Goal: Task Accomplishment & Management: Manage account settings

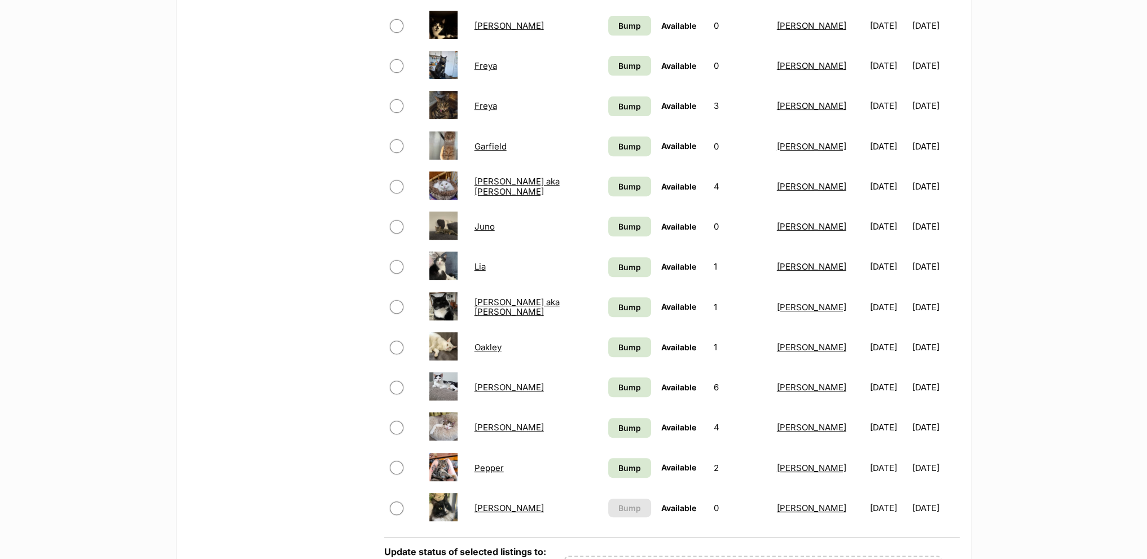
scroll to position [734, 0]
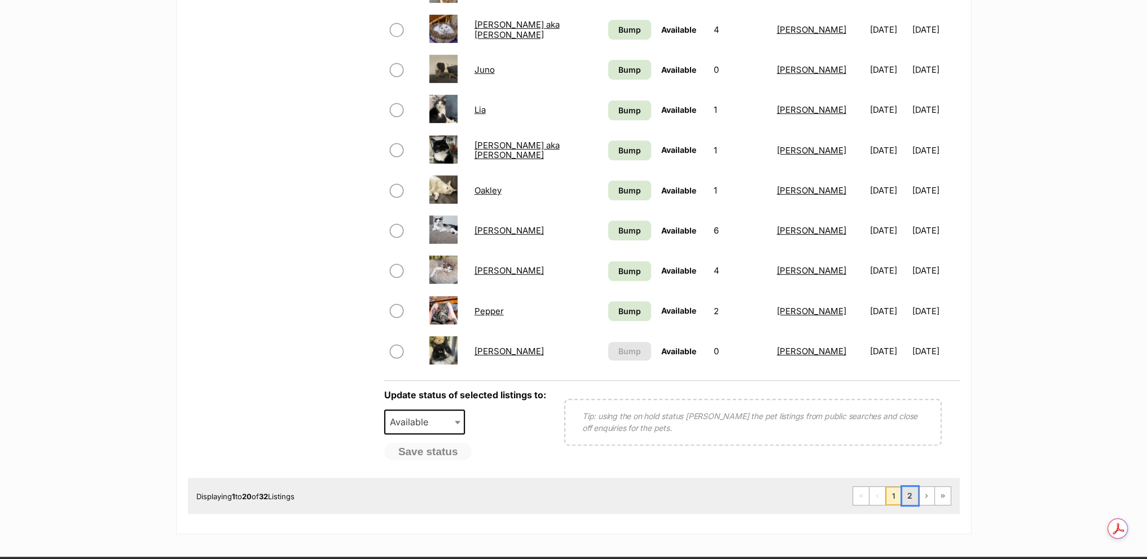
click at [909, 491] on link "2" at bounding box center [910, 496] width 16 height 18
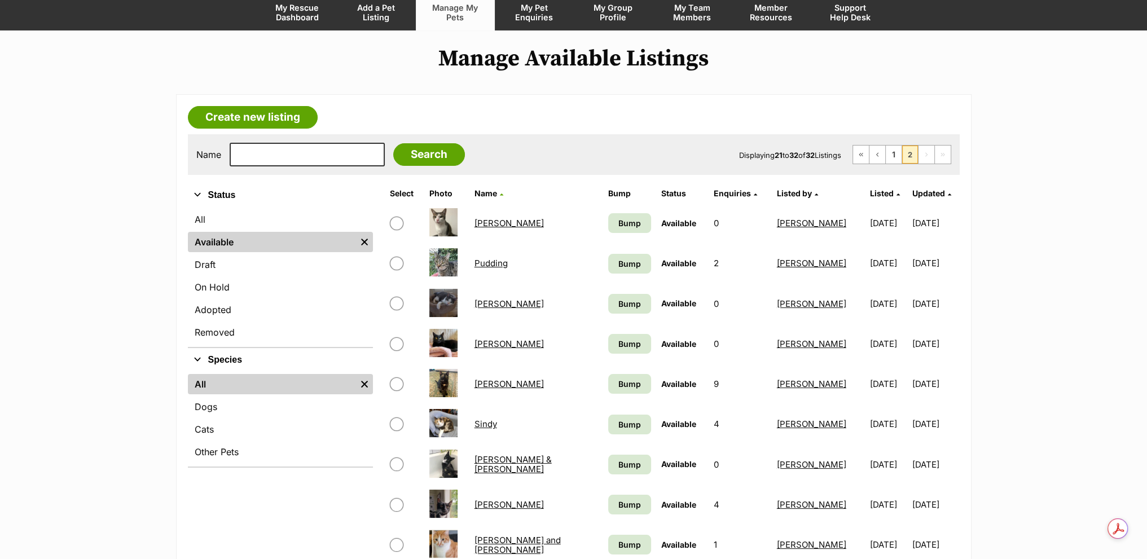
scroll to position [169, 0]
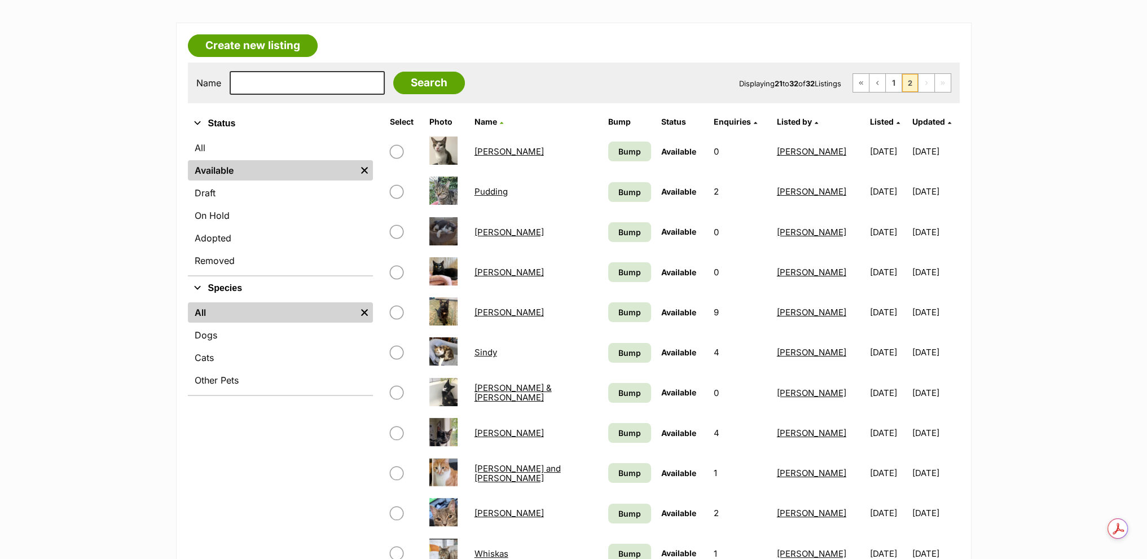
click at [395, 309] on input "checkbox" at bounding box center [397, 313] width 14 height 14
checkbox input "true"
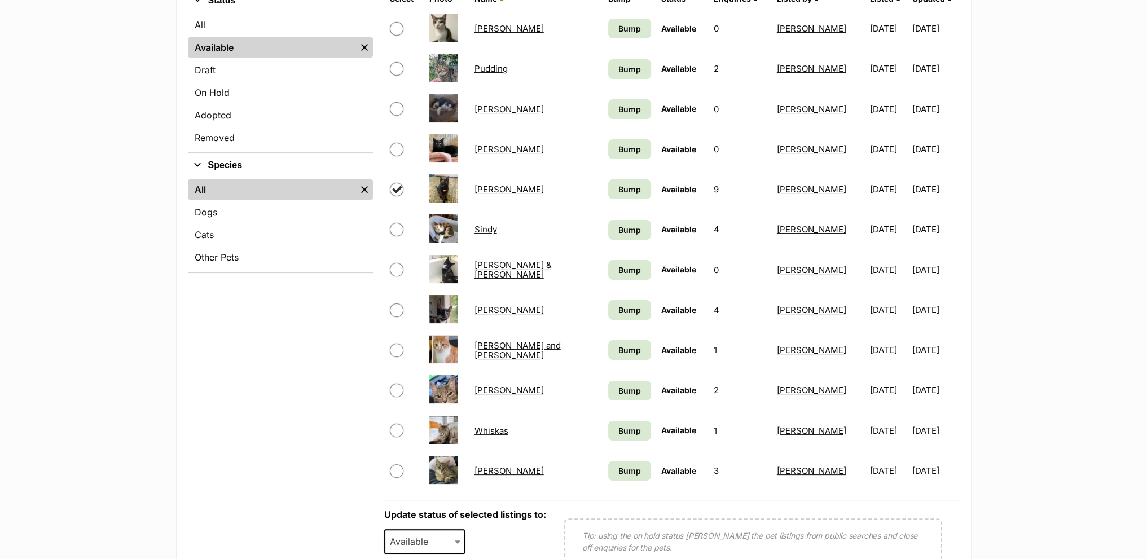
scroll to position [508, 0]
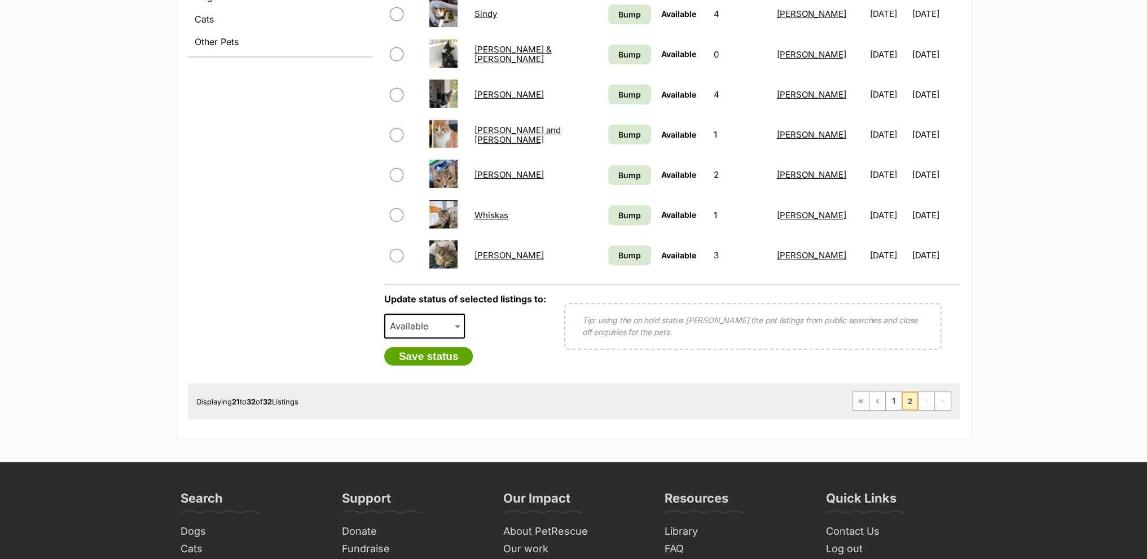
click at [426, 321] on span "Available" at bounding box center [412, 326] width 54 height 16
click at [427, 333] on span "Available" at bounding box center [424, 326] width 81 height 25
select select "on_hold"
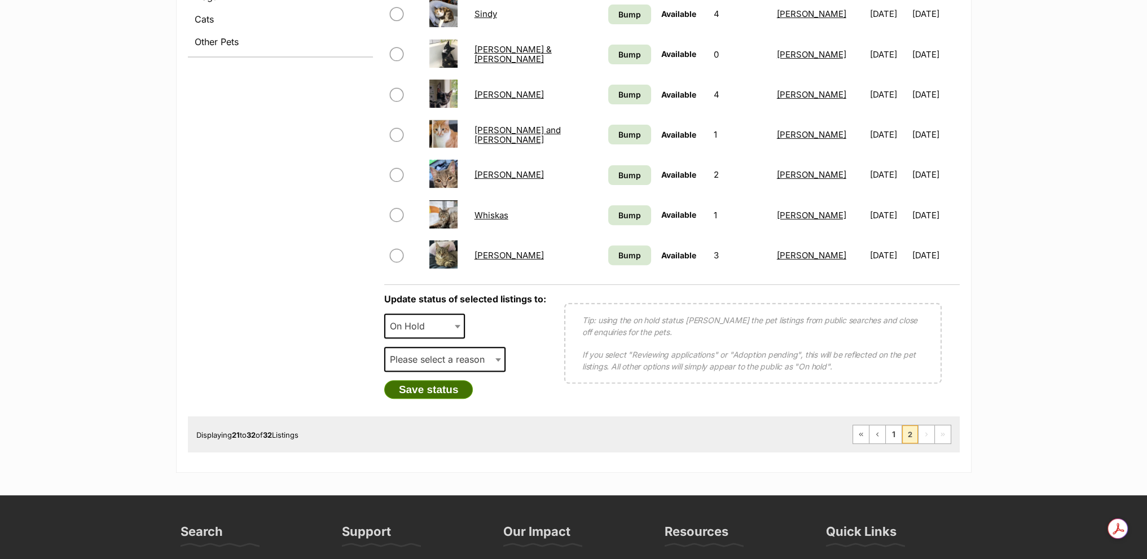
click at [427, 388] on button "Save status" at bounding box center [428, 389] width 89 height 19
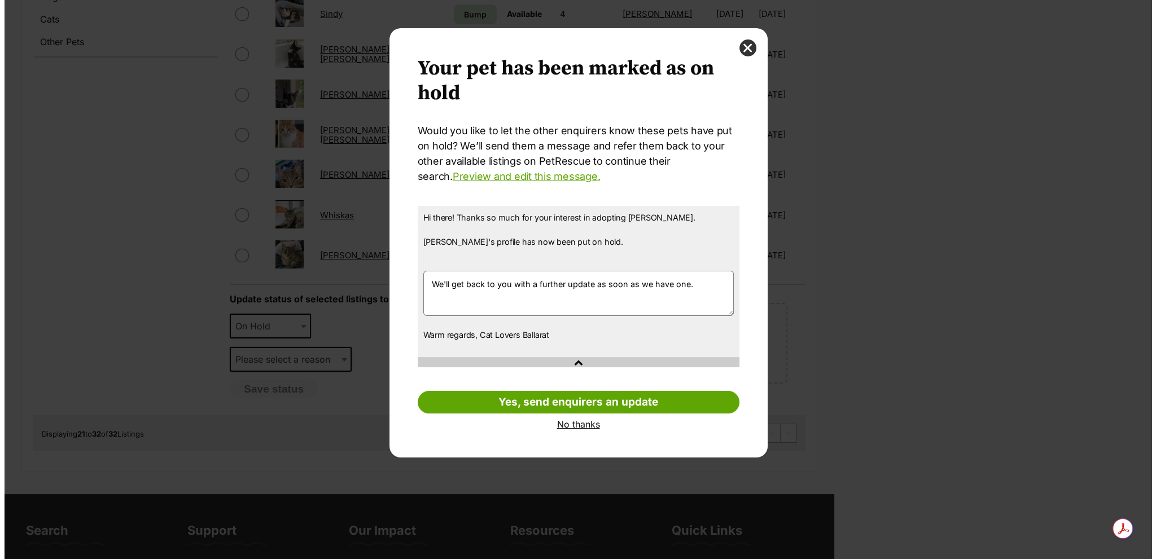
scroll to position [0, 0]
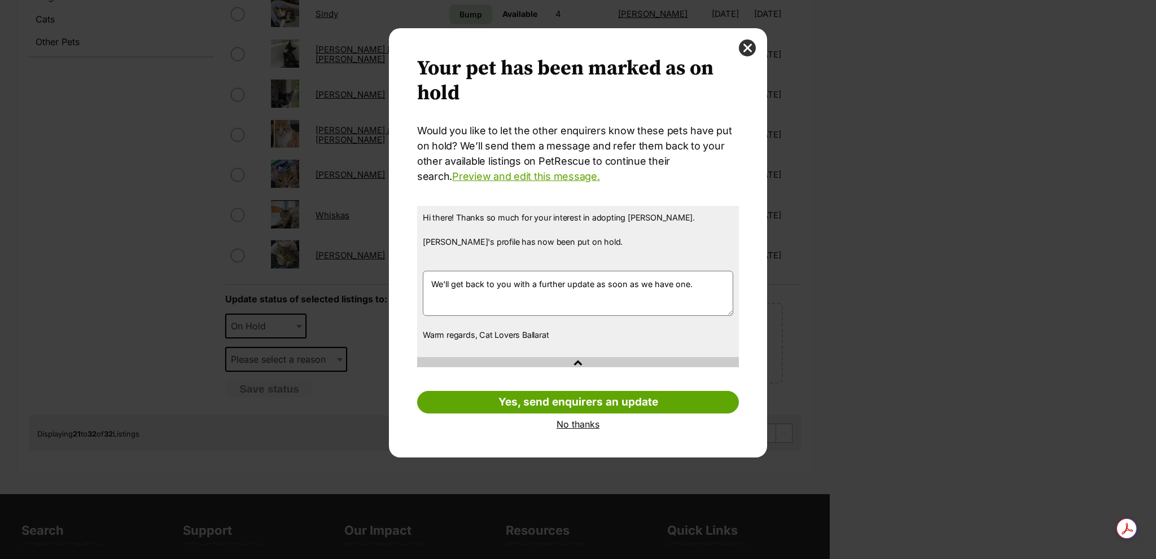
click at [586, 430] on div "Your pet has been marked as on hold Your pets have been marked as on hold Would…" at bounding box center [578, 242] width 378 height 429
click at [587, 426] on link "No thanks" at bounding box center [578, 424] width 322 height 10
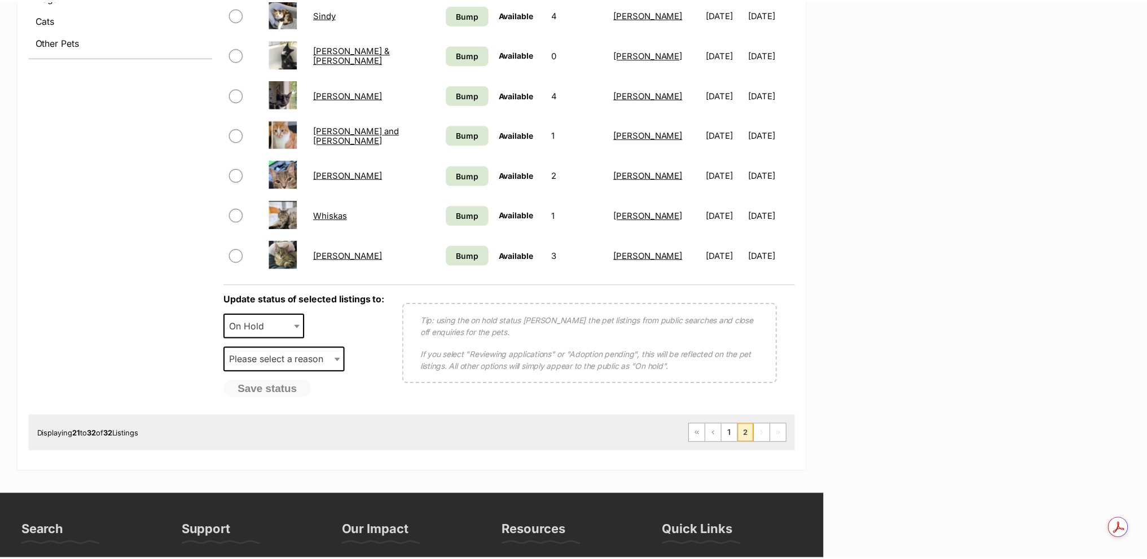
scroll to position [508, 0]
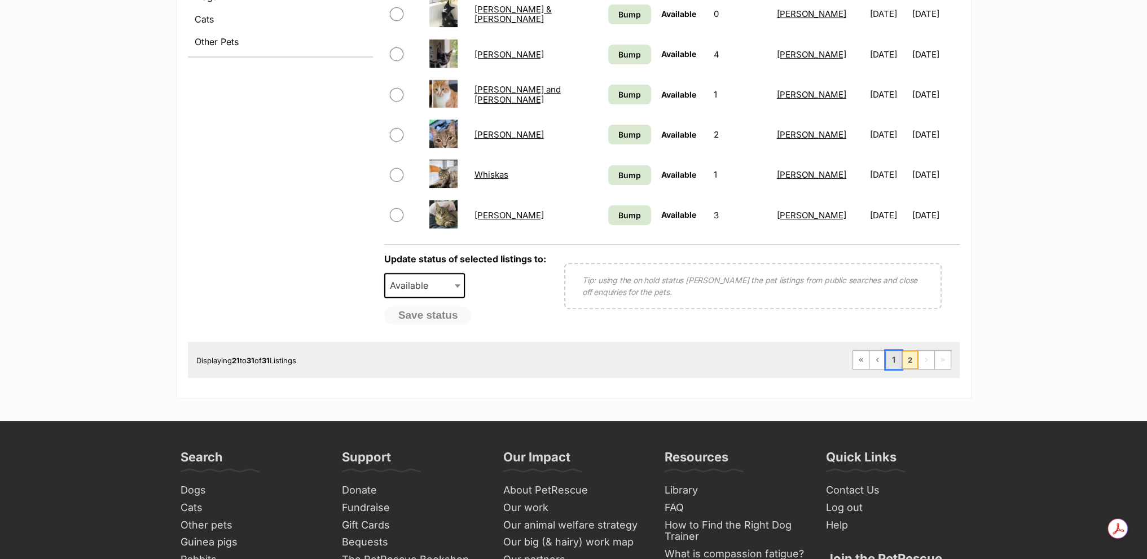
click at [893, 361] on link "1" at bounding box center [894, 360] width 16 height 18
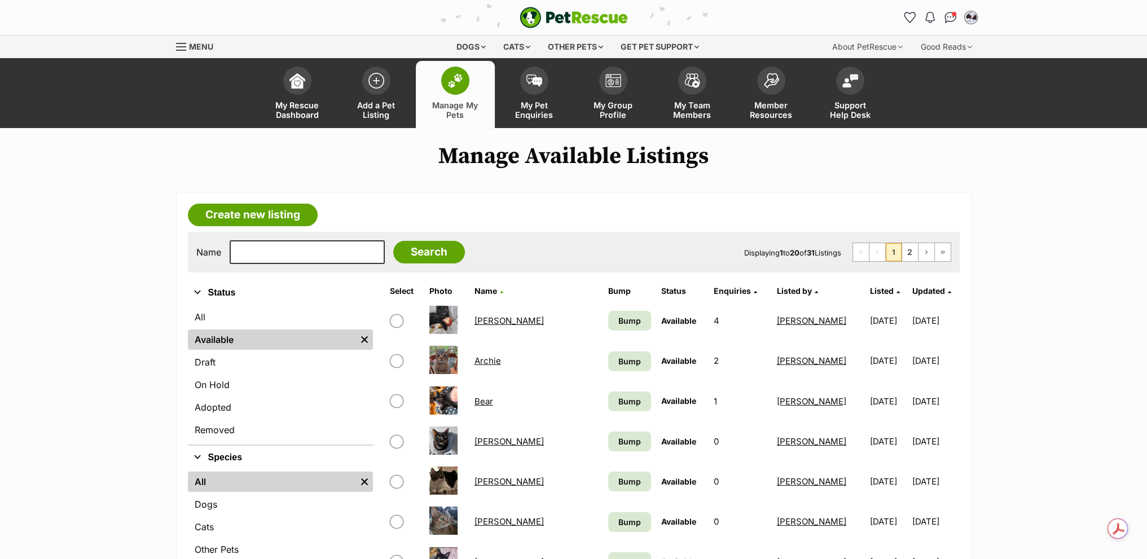
click at [482, 318] on link "[PERSON_NAME]" at bounding box center [509, 320] width 69 height 11
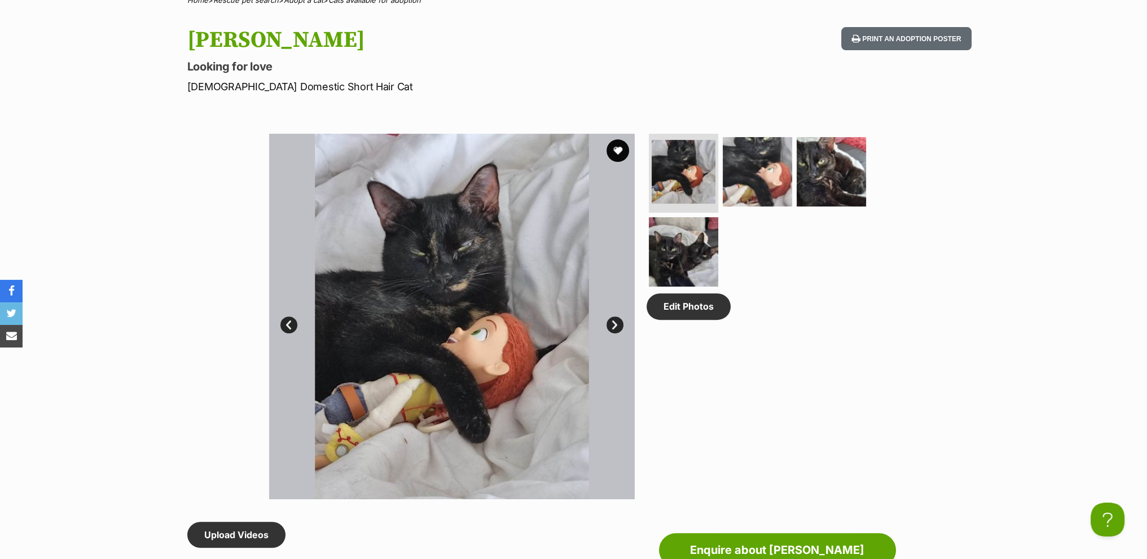
scroll to position [395, 0]
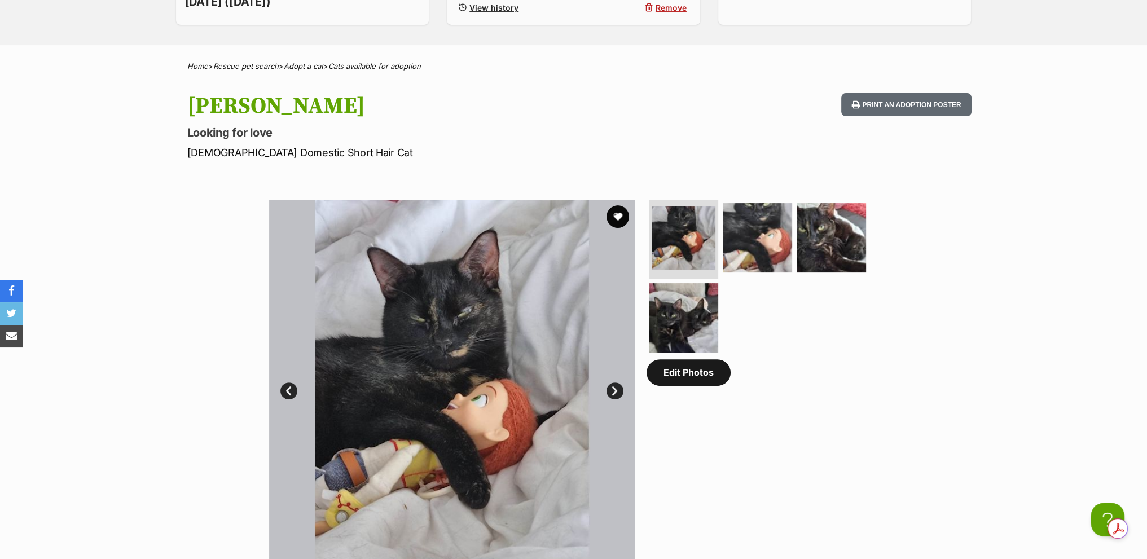
click at [681, 377] on link "Edit Photos" at bounding box center [689, 372] width 84 height 26
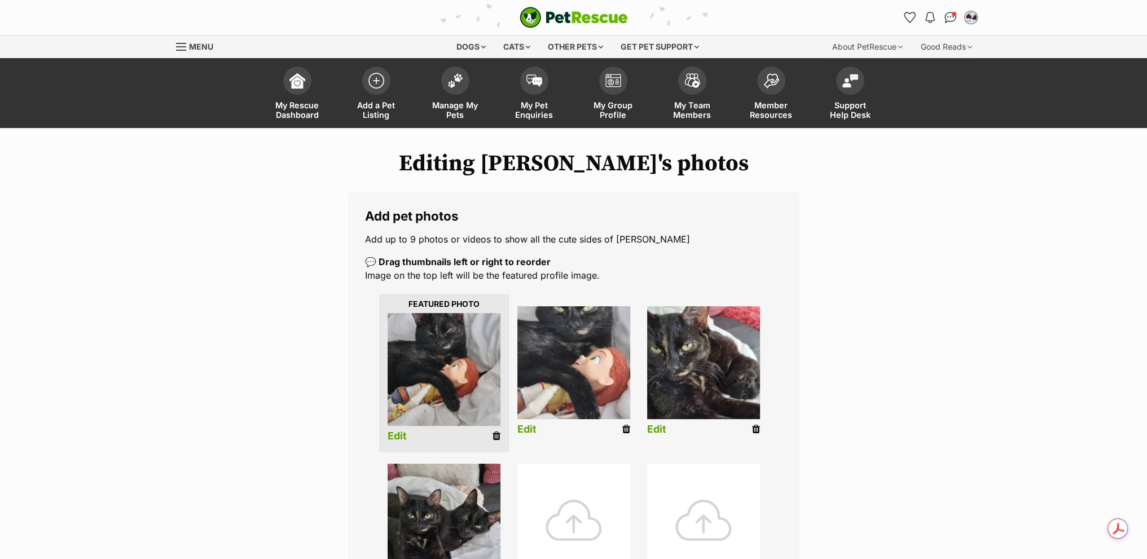
click at [592, 527] on div at bounding box center [573, 520] width 113 height 113
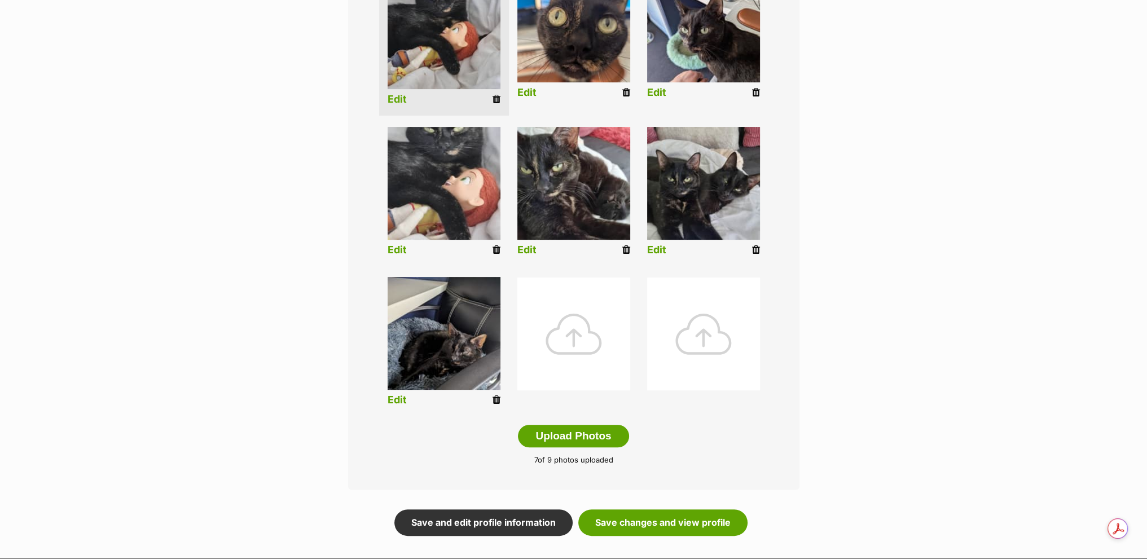
scroll to position [508, 0]
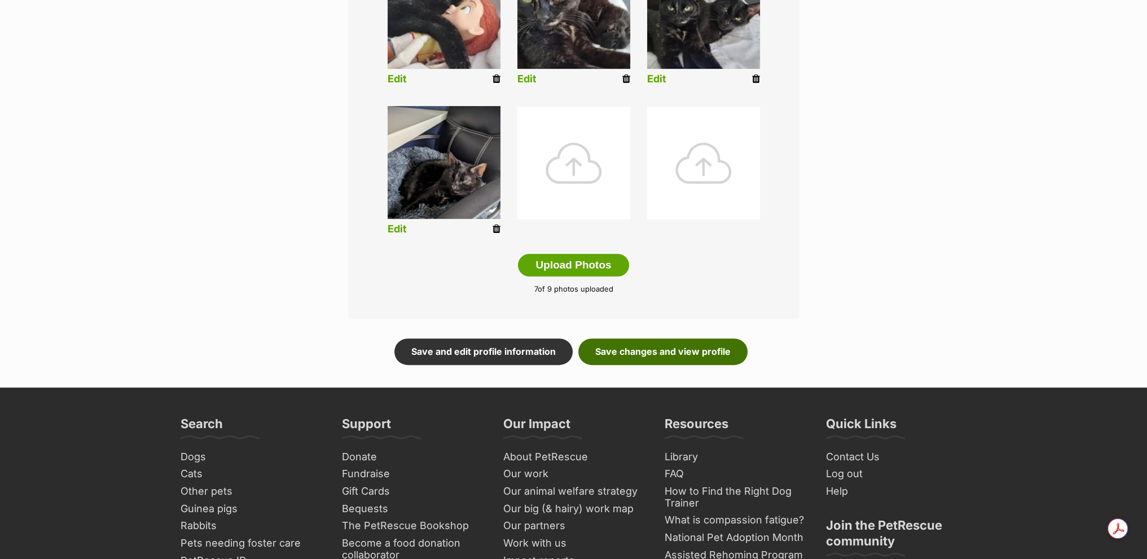
click at [677, 345] on link "Save changes and view profile" at bounding box center [662, 352] width 169 height 26
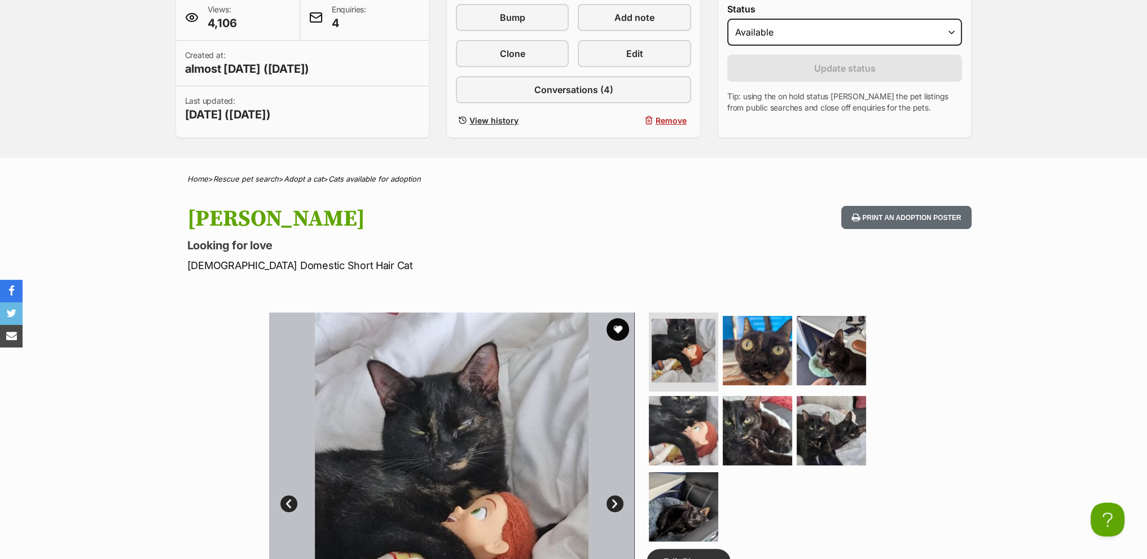
scroll to position [226, 0]
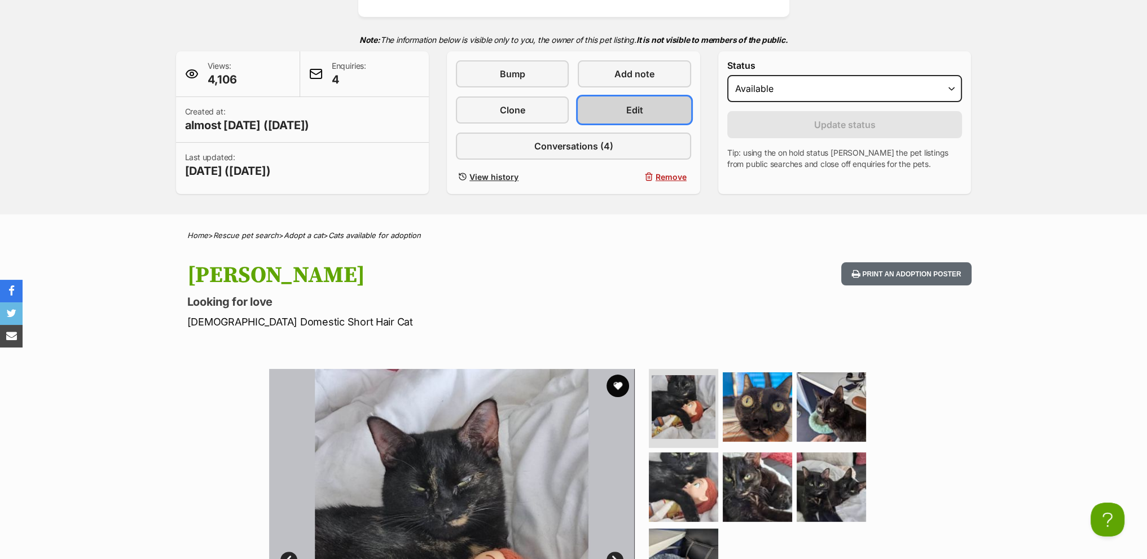
click at [614, 108] on link "Edit" at bounding box center [634, 109] width 113 height 27
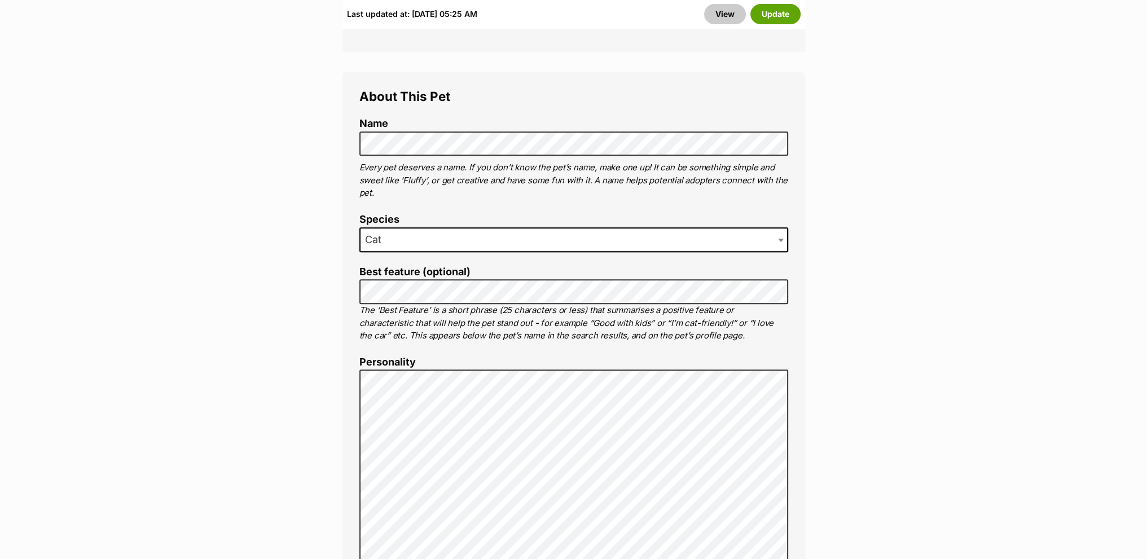
scroll to position [677, 0]
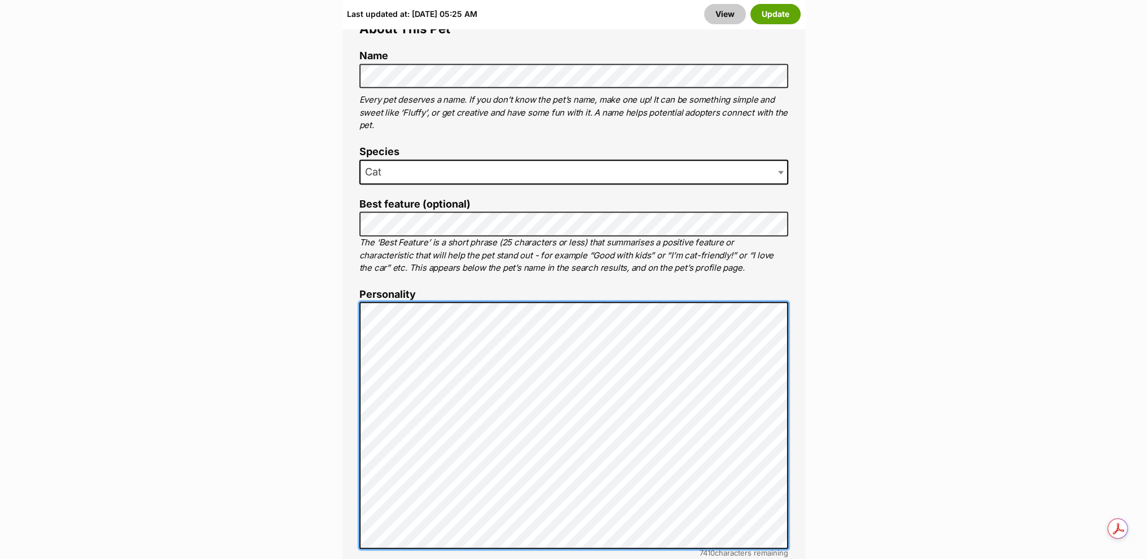
click at [350, 315] on div "About This Pet Name Henlo there, it looks like you might be using the pet name …" at bounding box center [573, 477] width 463 height 944
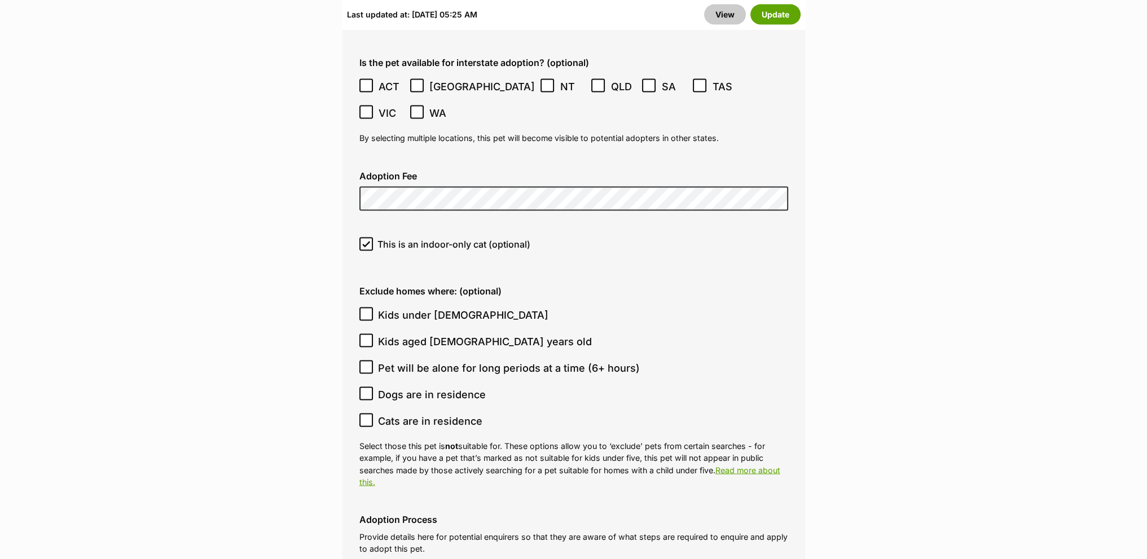
scroll to position [4772, 0]
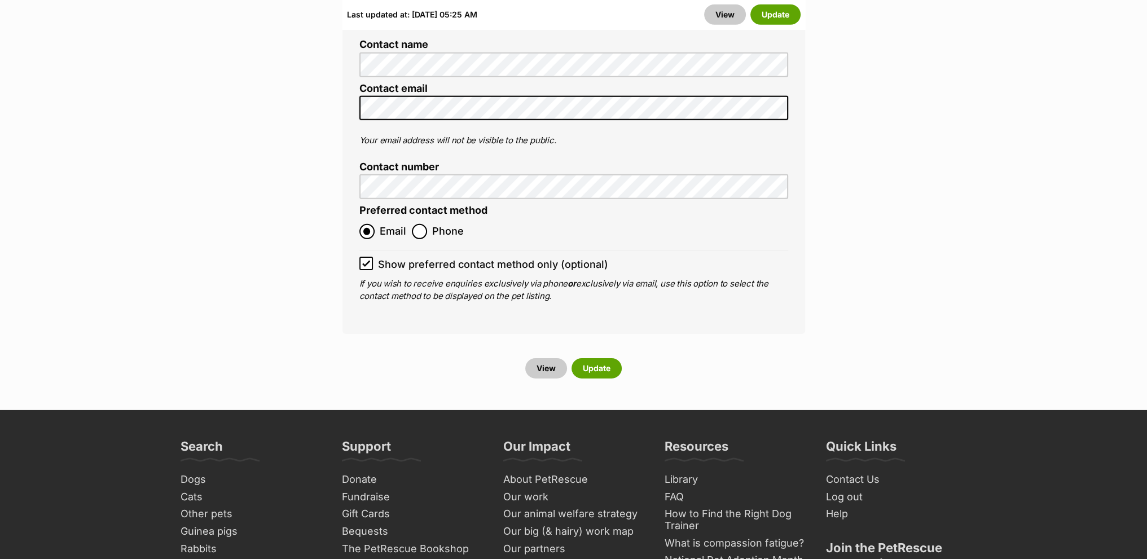
click at [620, 358] on div "View Update" at bounding box center [574, 368] width 454 height 20
click at [608, 358] on button "Update" at bounding box center [597, 368] width 50 height 20
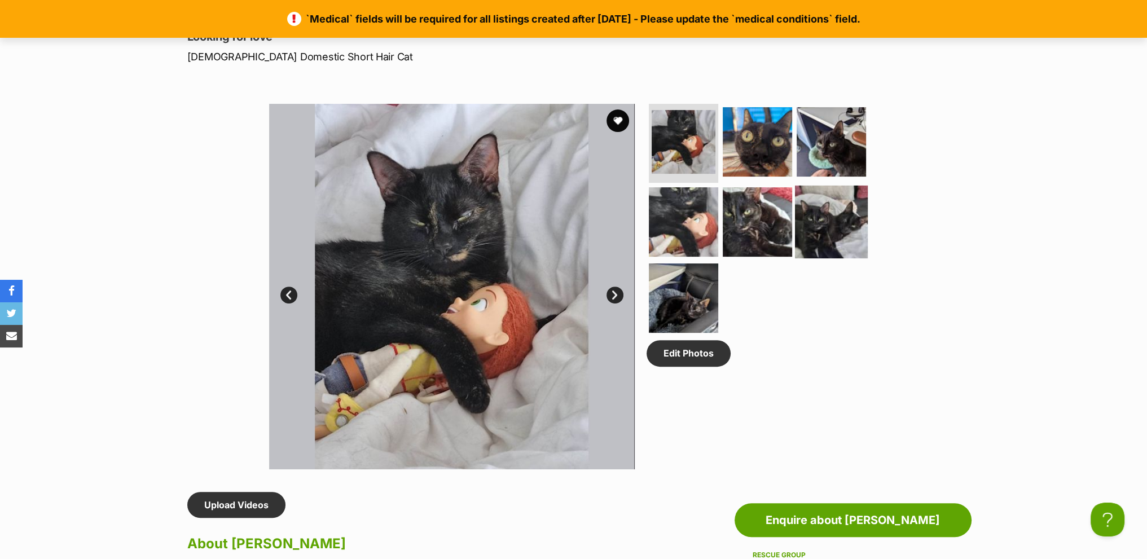
scroll to position [395, 0]
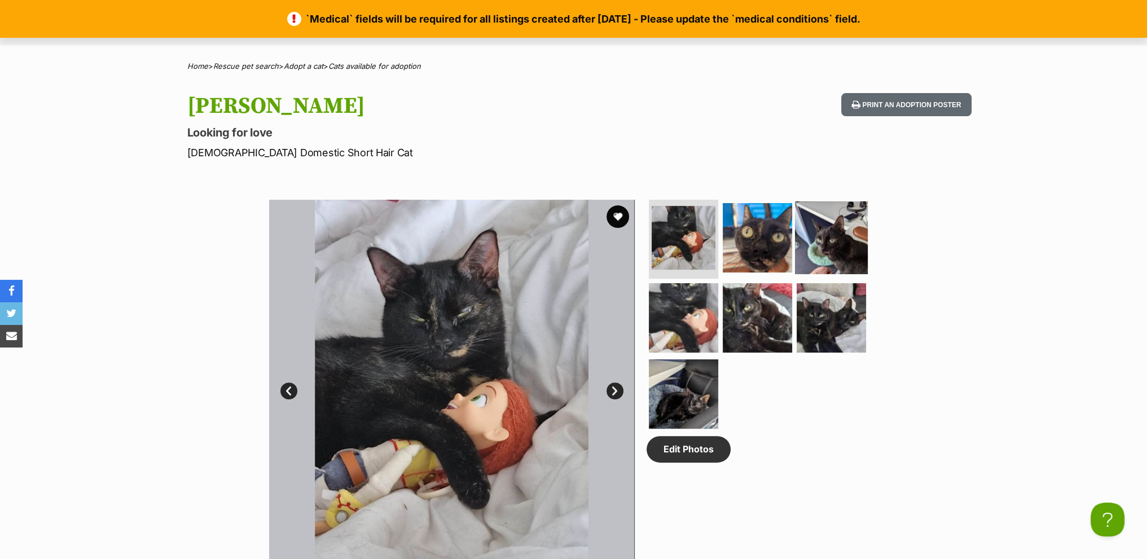
click at [803, 235] on img at bounding box center [831, 237] width 73 height 73
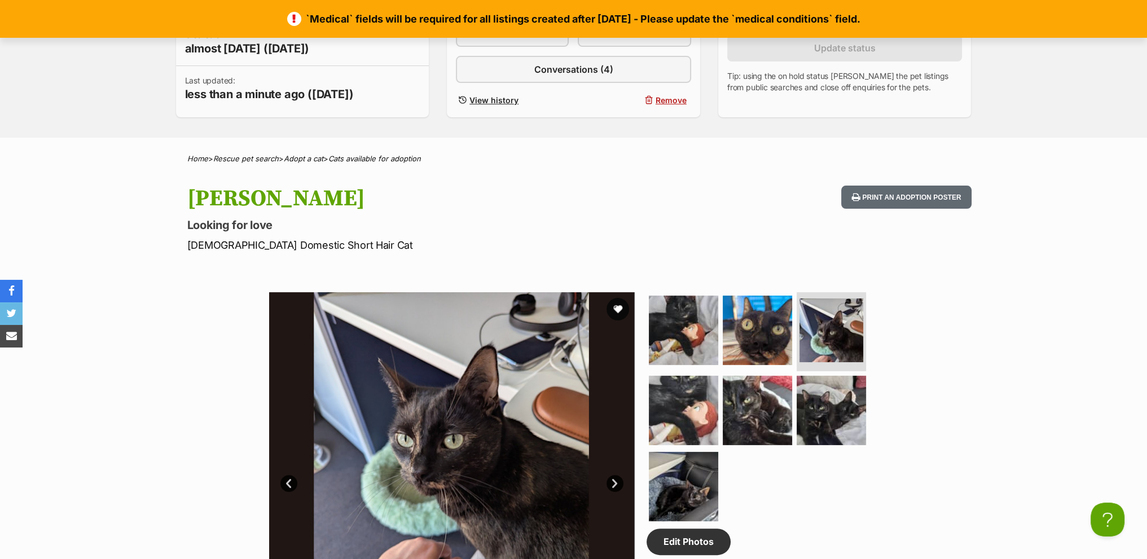
scroll to position [226, 0]
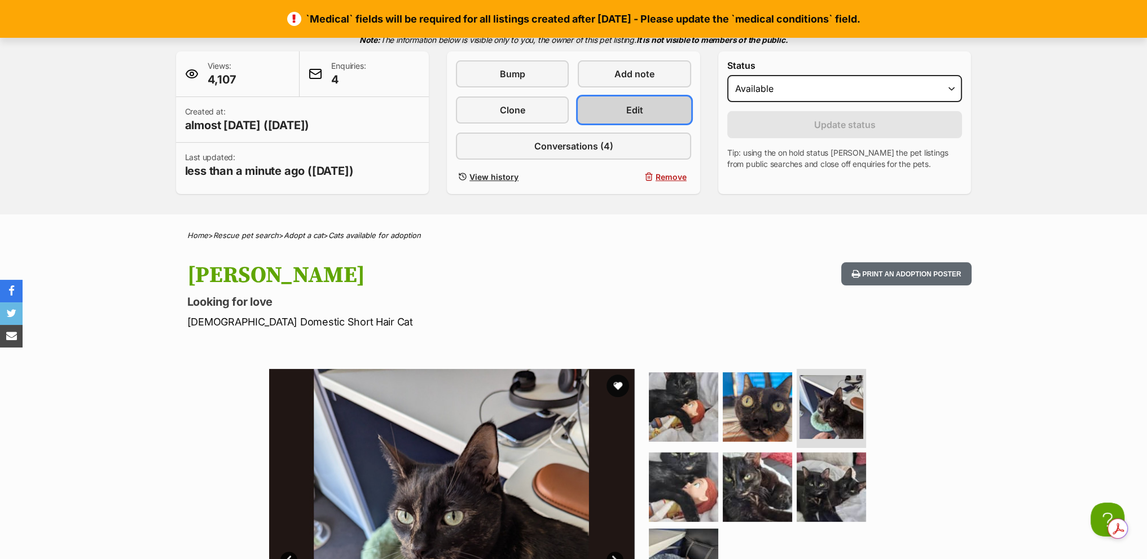
click at [638, 111] on span "Edit" at bounding box center [634, 110] width 17 height 14
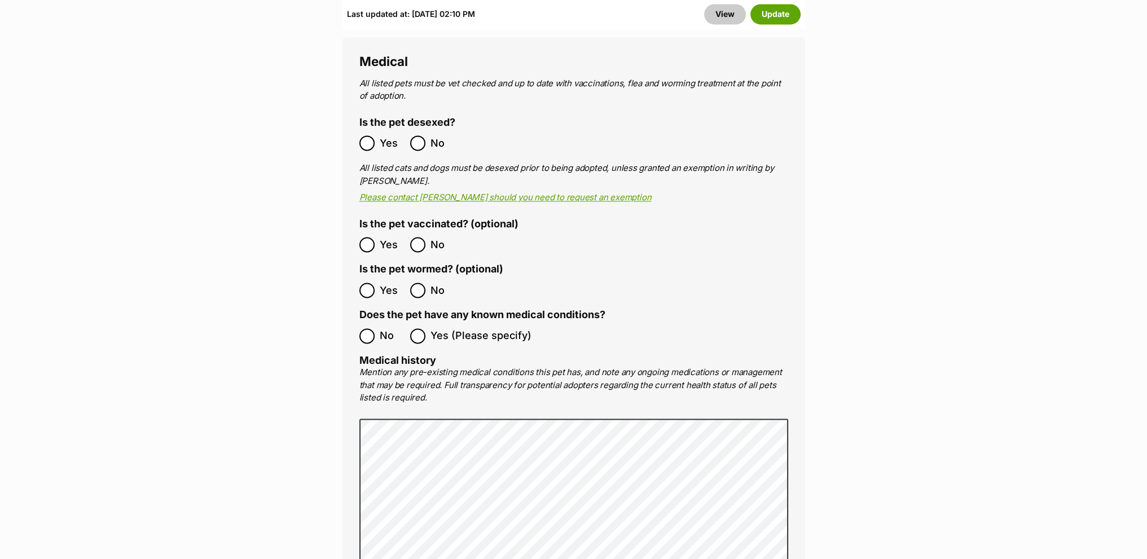
scroll to position [2595, 0]
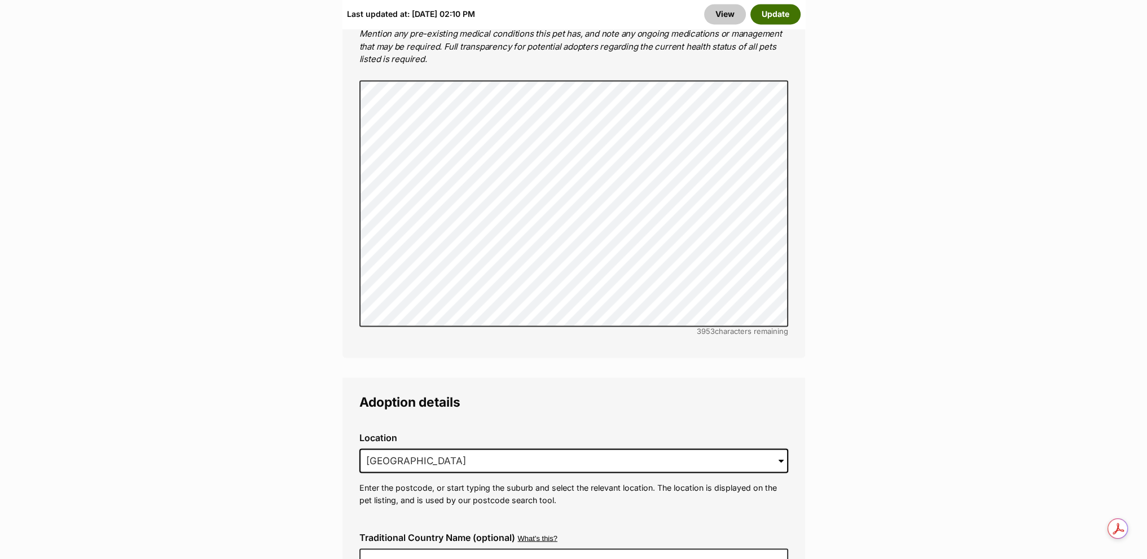
click at [776, 14] on button "Update" at bounding box center [775, 14] width 50 height 20
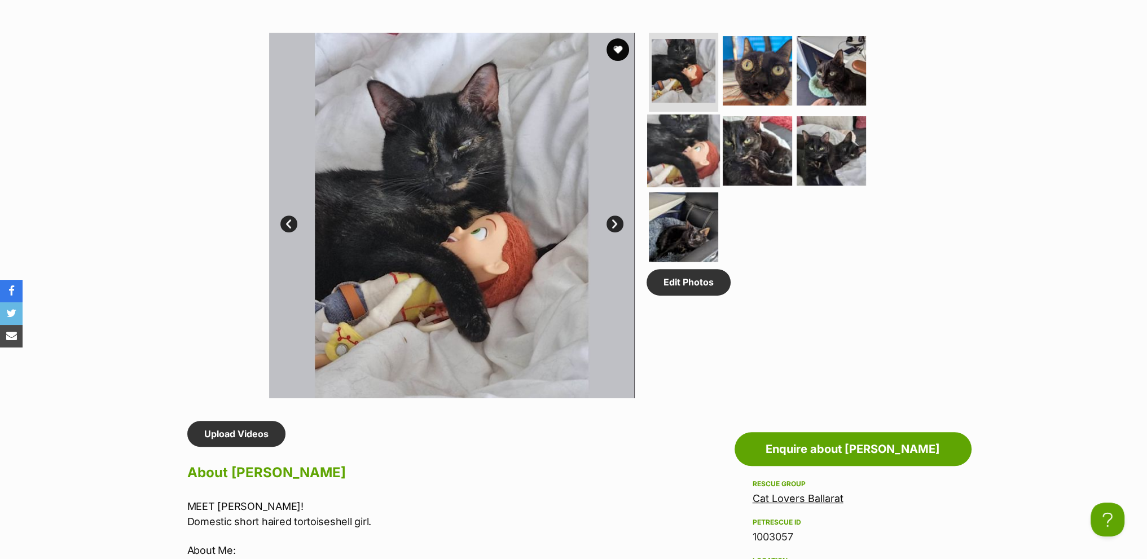
scroll to position [451, 0]
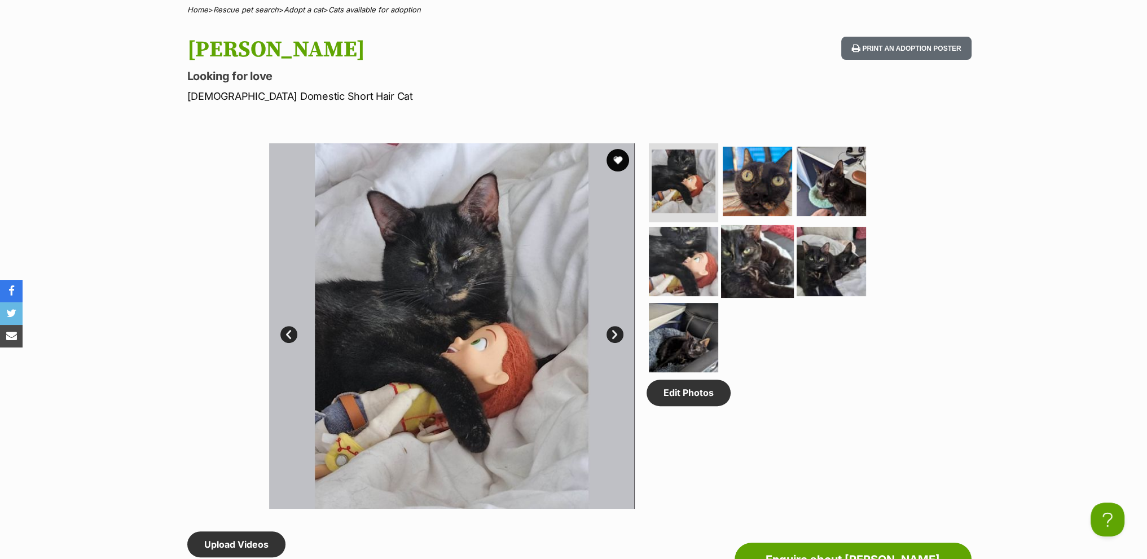
click at [770, 265] on img at bounding box center [757, 261] width 73 height 73
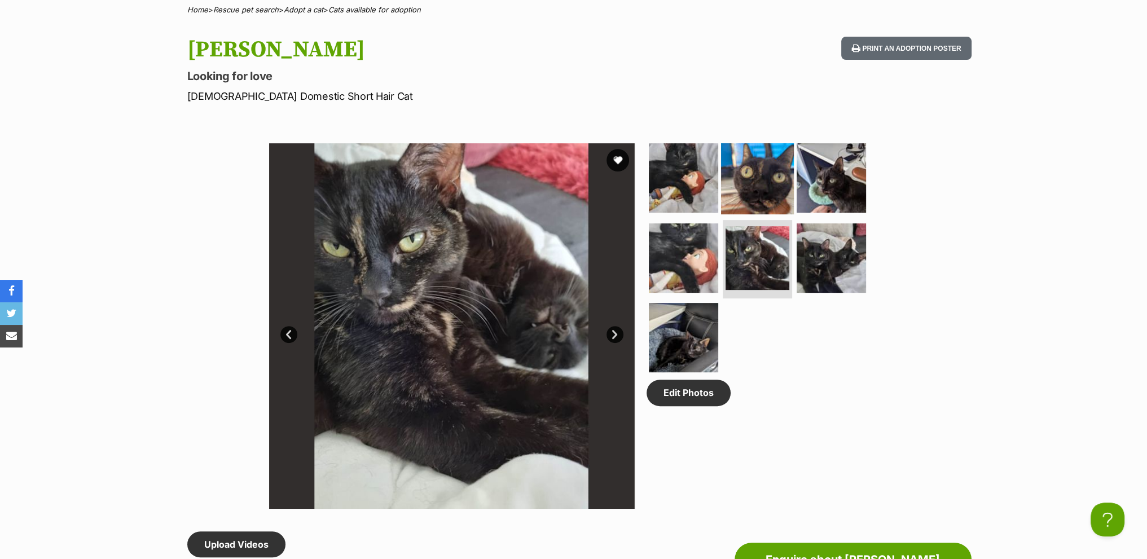
click at [745, 174] on img at bounding box center [757, 178] width 73 height 73
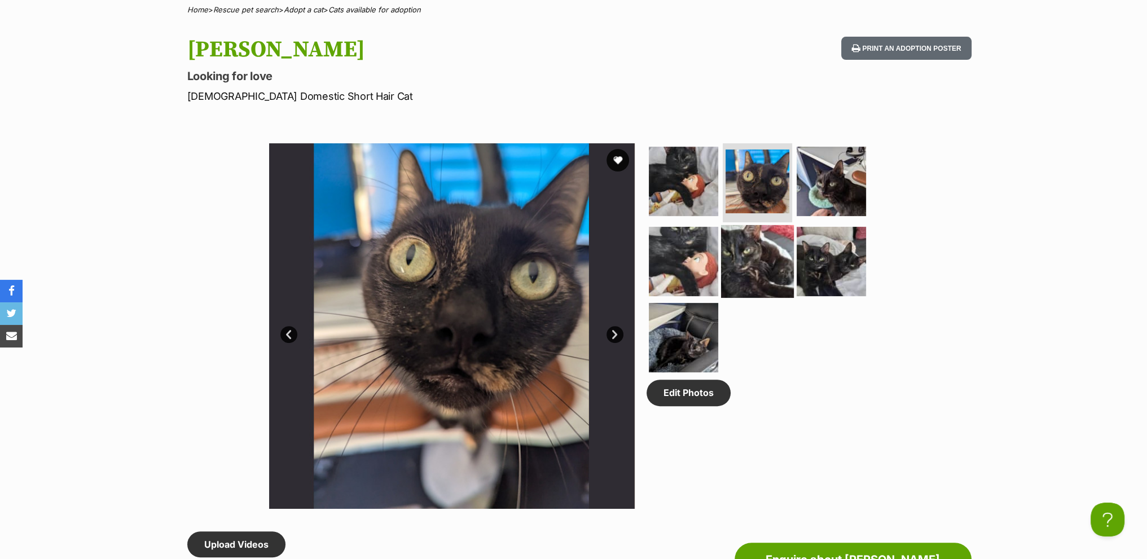
click at [762, 265] on img at bounding box center [757, 261] width 73 height 73
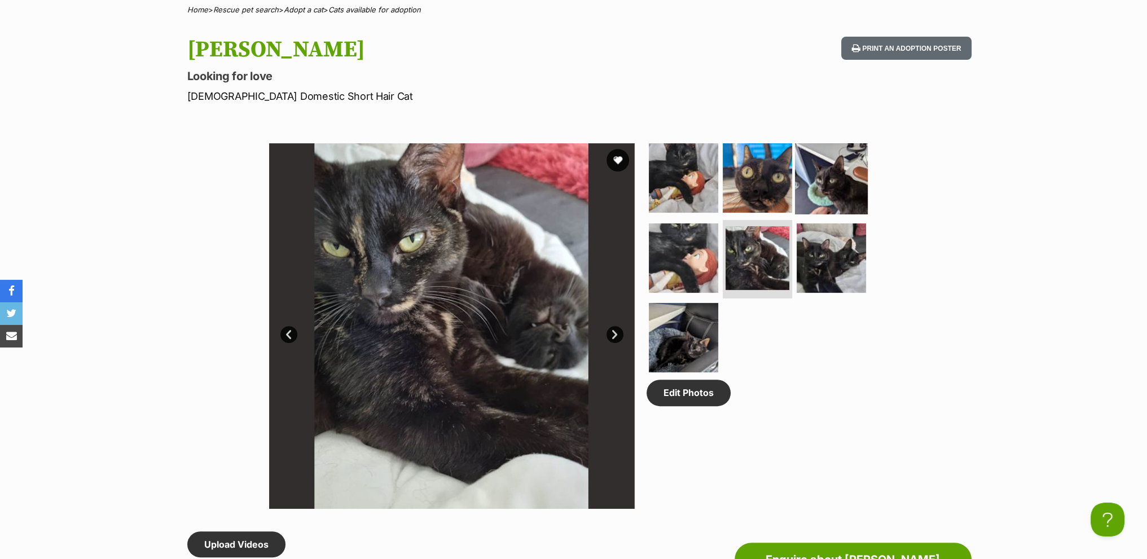
click at [818, 166] on img at bounding box center [831, 178] width 73 height 73
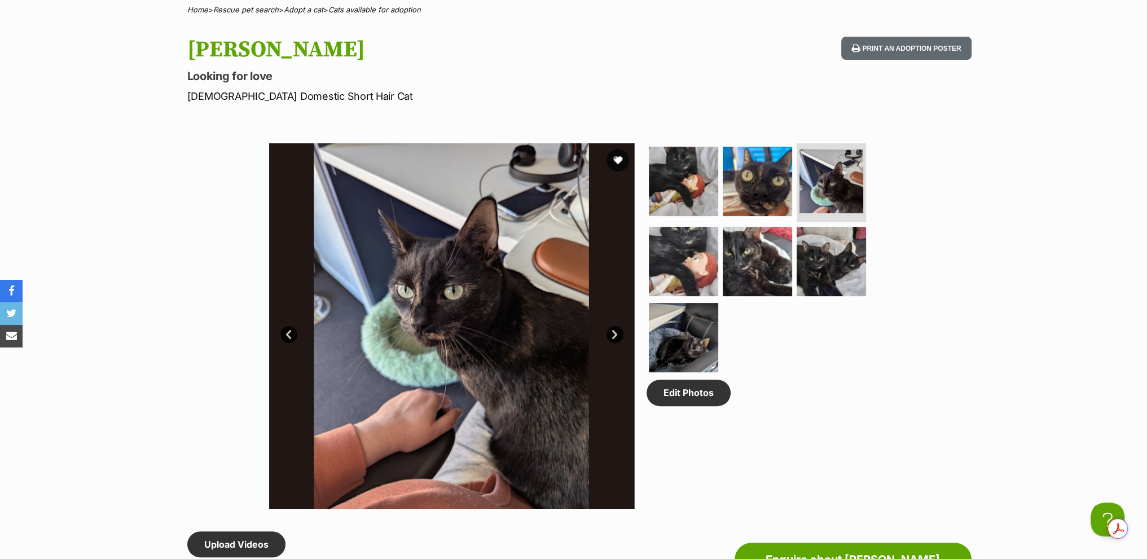
click at [615, 335] on link "Next" at bounding box center [615, 334] width 17 height 17
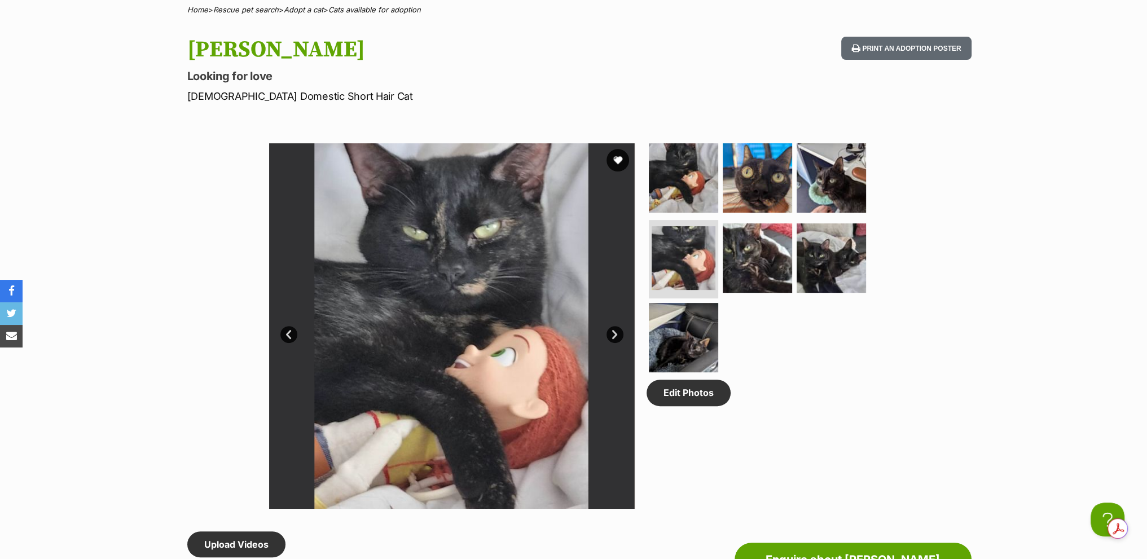
click at [615, 335] on link "Next" at bounding box center [615, 334] width 17 height 17
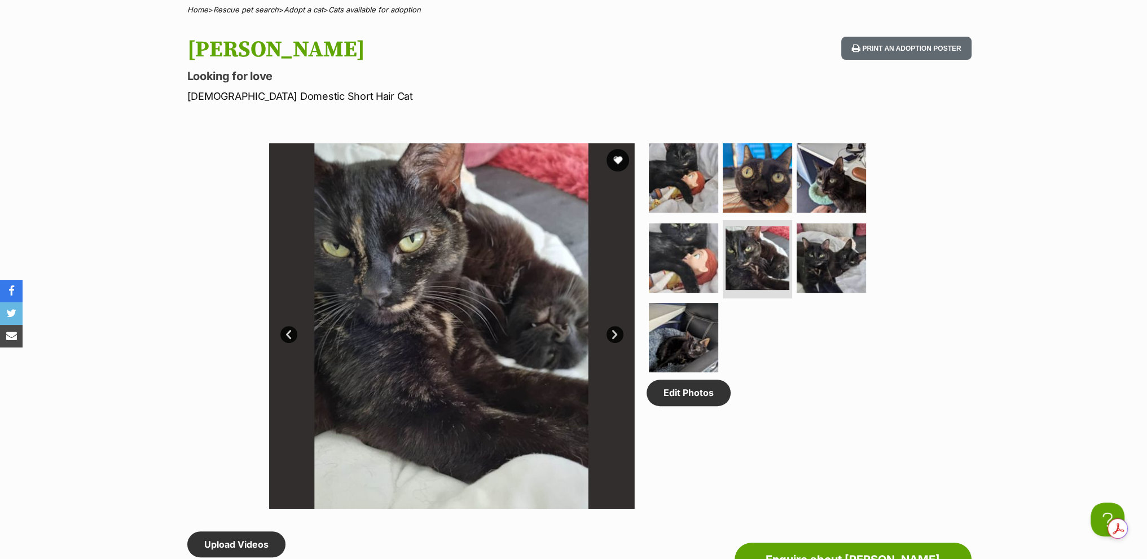
click at [615, 335] on link "Next" at bounding box center [615, 334] width 17 height 17
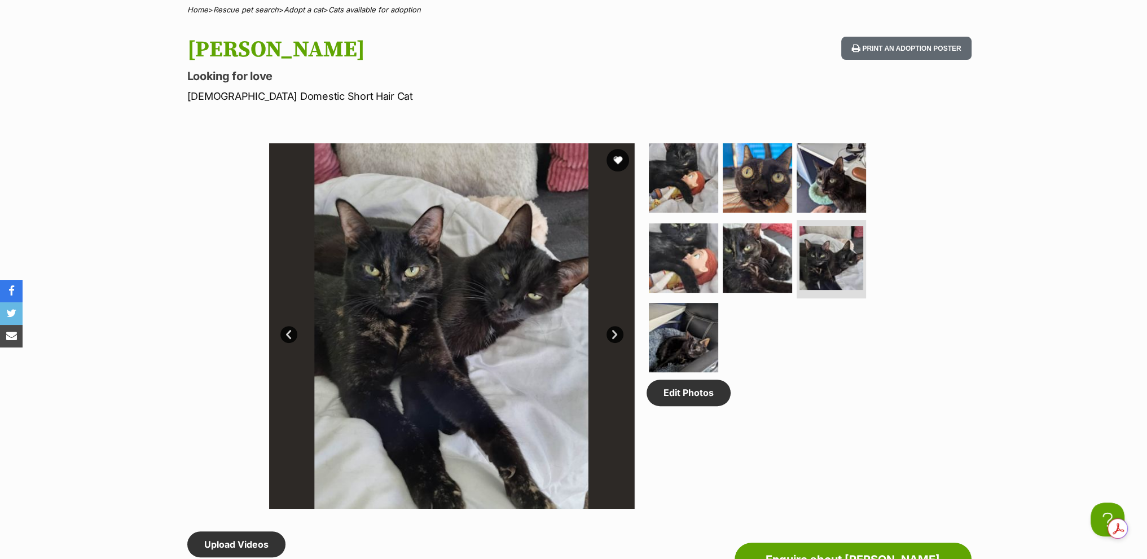
click at [616, 332] on link "Next" at bounding box center [615, 334] width 17 height 17
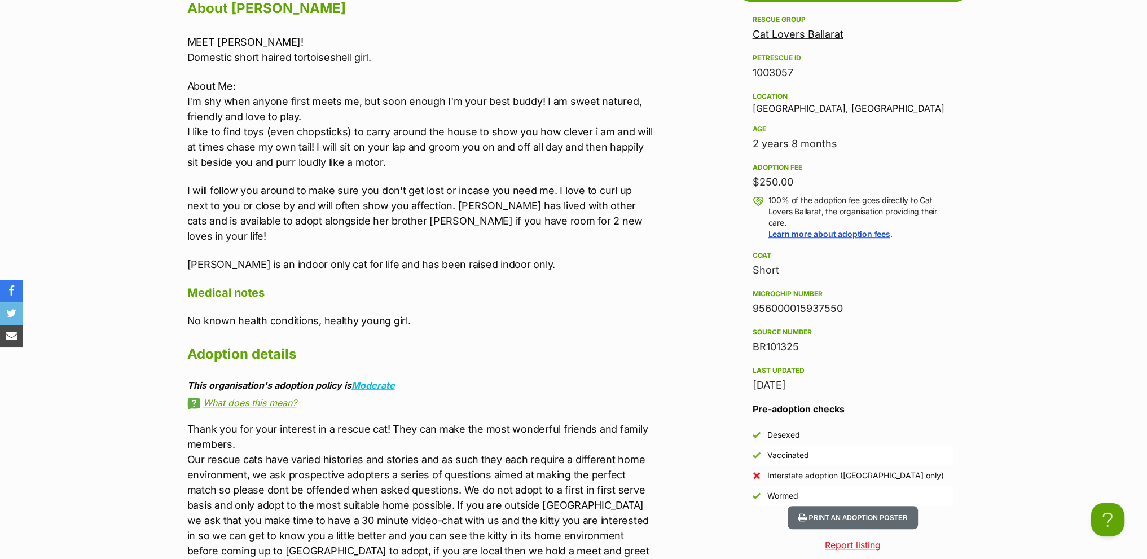
scroll to position [1072, 0]
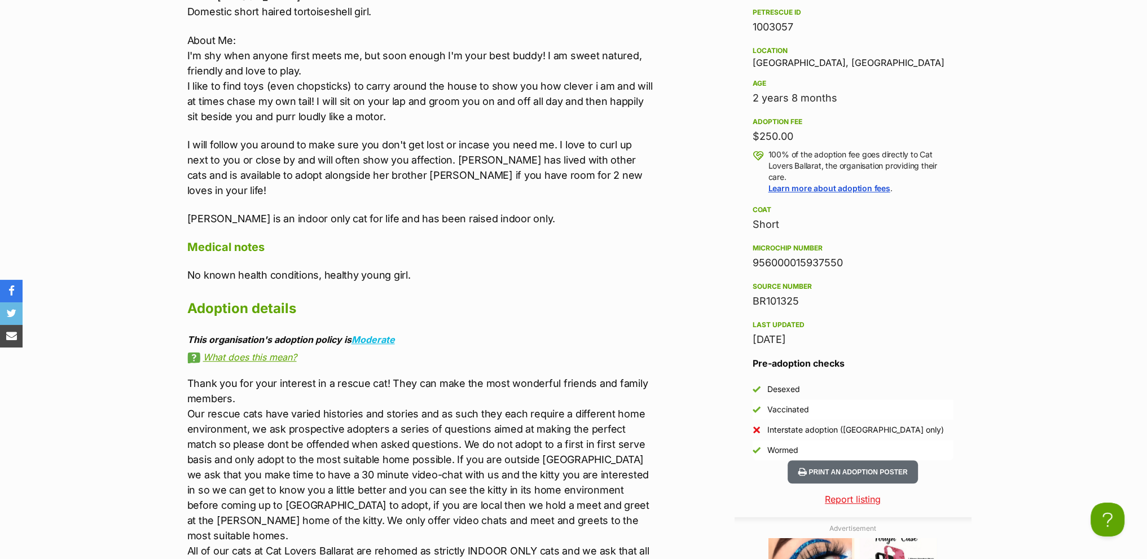
drag, startPoint x: 662, startPoint y: 240, endPoint x: 554, endPoint y: 248, distance: 108.6
click at [551, 248] on div "Upload Videos About Amy MEET AMY! Domestic short haired tortoiseshell girl. Abo…" at bounding box center [420, 273] width 466 height 724
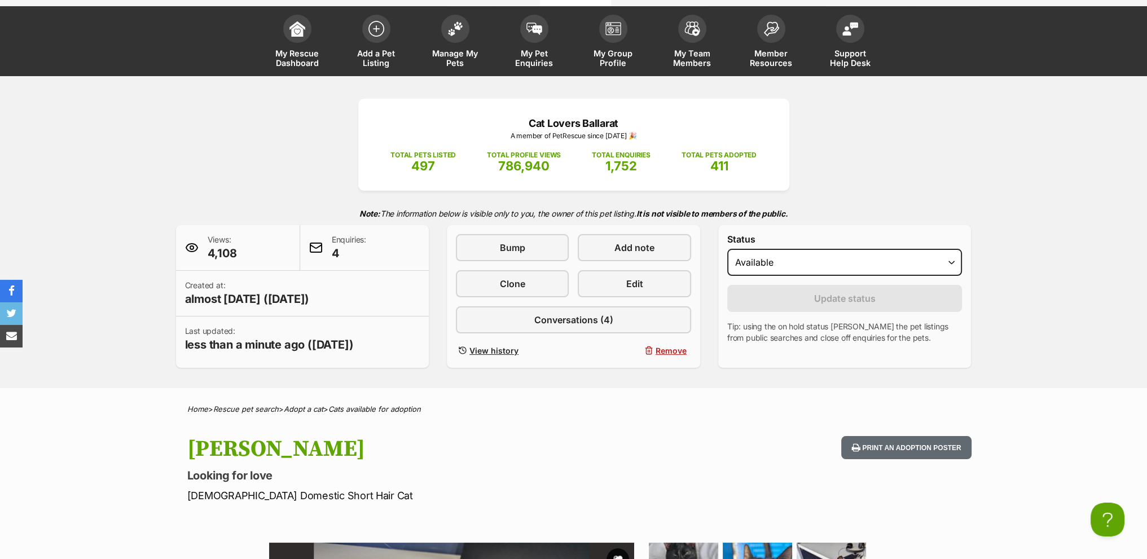
scroll to position [0, 0]
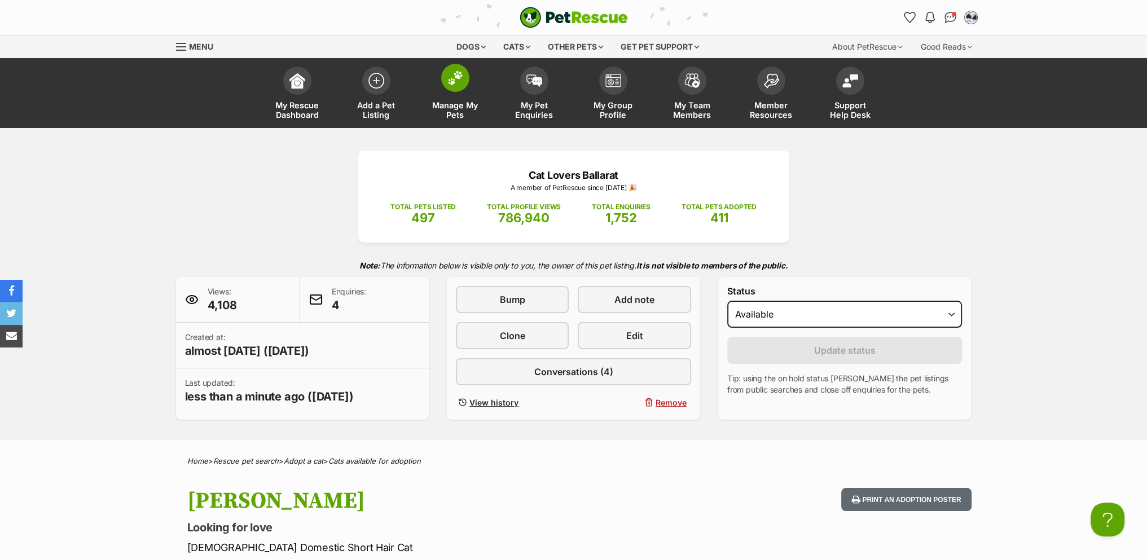
click at [467, 87] on link "Manage My Pets" at bounding box center [455, 94] width 79 height 67
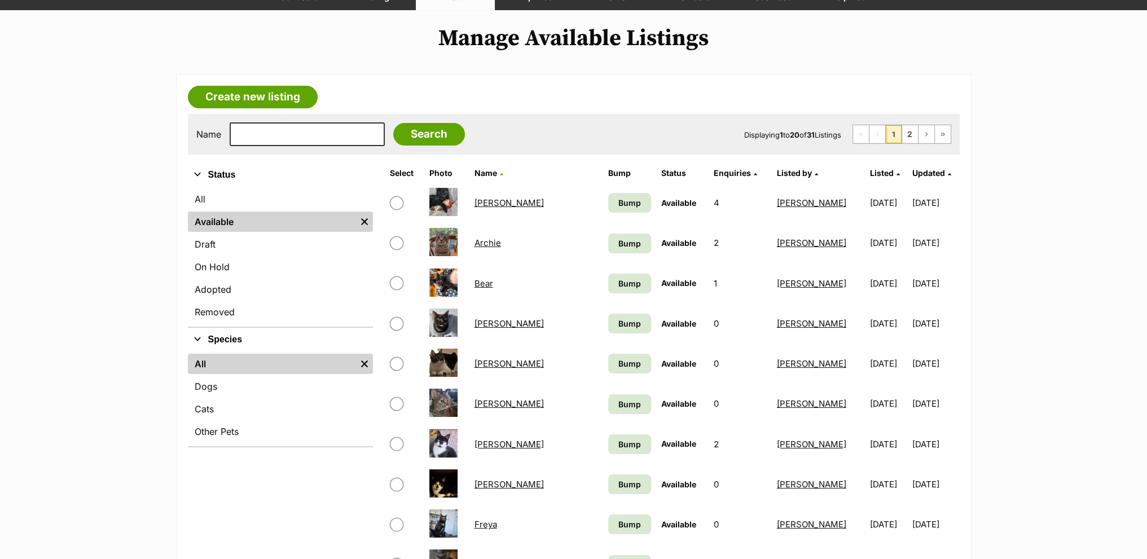
scroll to position [226, 0]
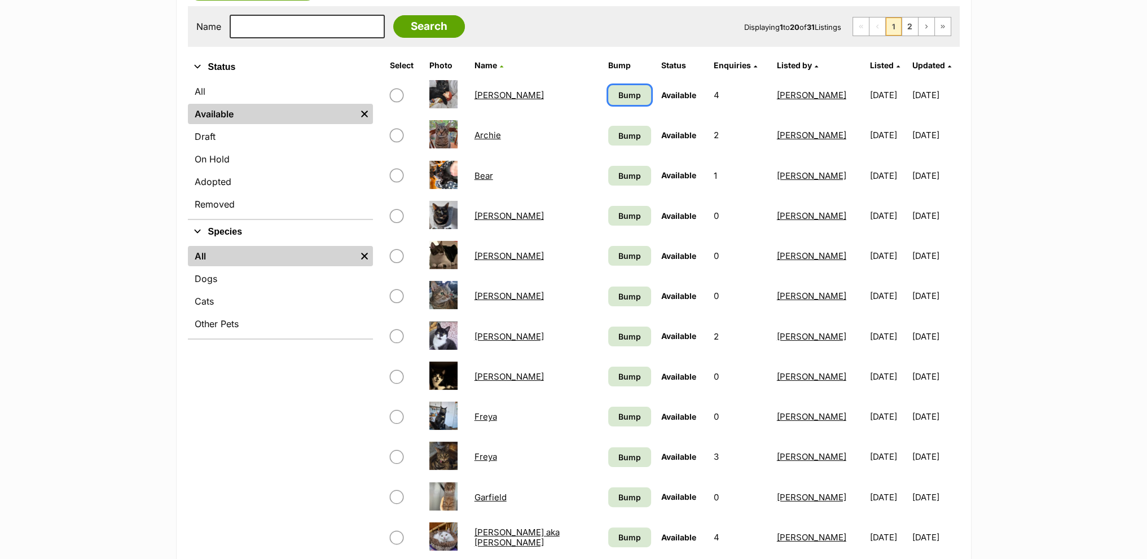
click at [618, 97] on span "Bump" at bounding box center [629, 95] width 23 height 12
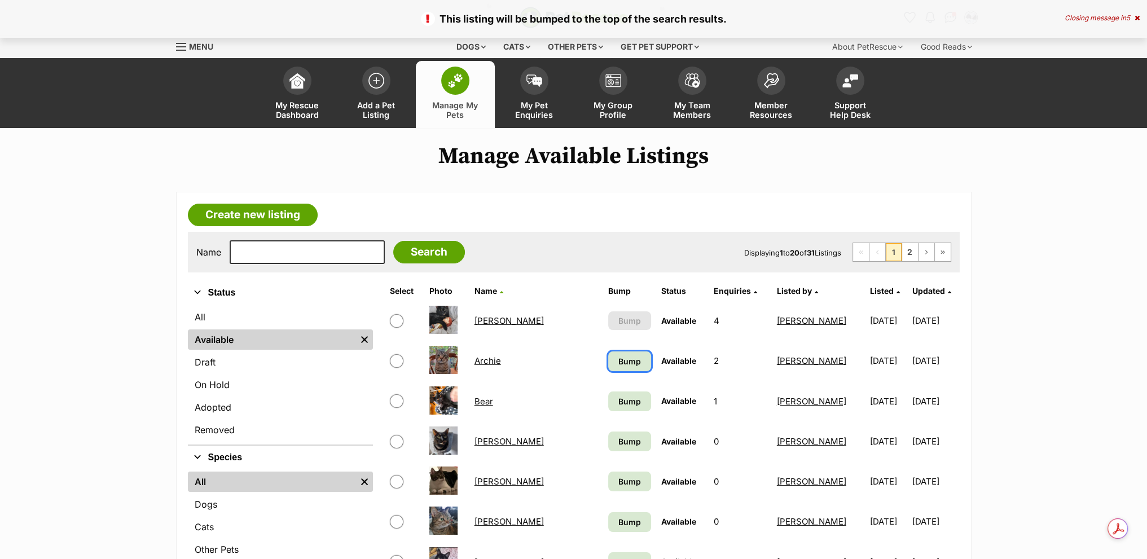
click at [608, 363] on link "Bump" at bounding box center [629, 362] width 43 height 20
click at [618, 397] on span "Bump" at bounding box center [629, 402] width 23 height 12
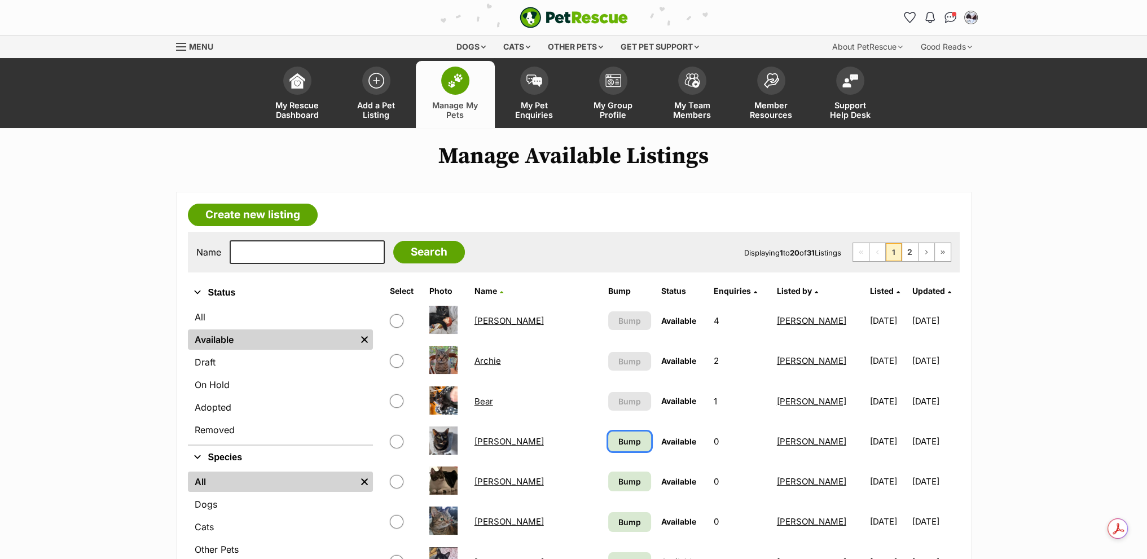
click at [618, 445] on span "Bump" at bounding box center [629, 442] width 23 height 12
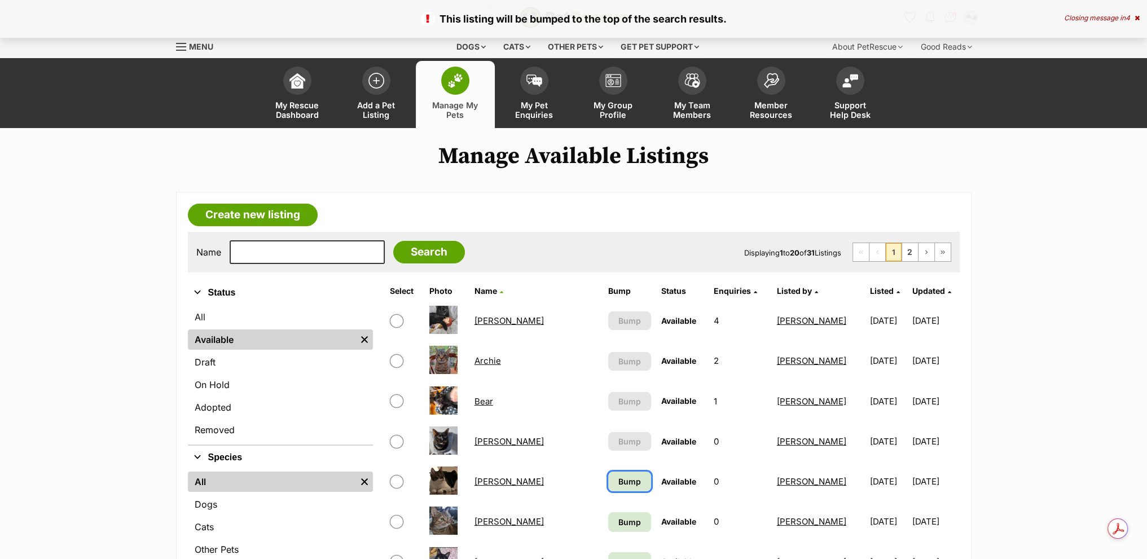
click at [618, 478] on span "Bump" at bounding box center [629, 482] width 23 height 12
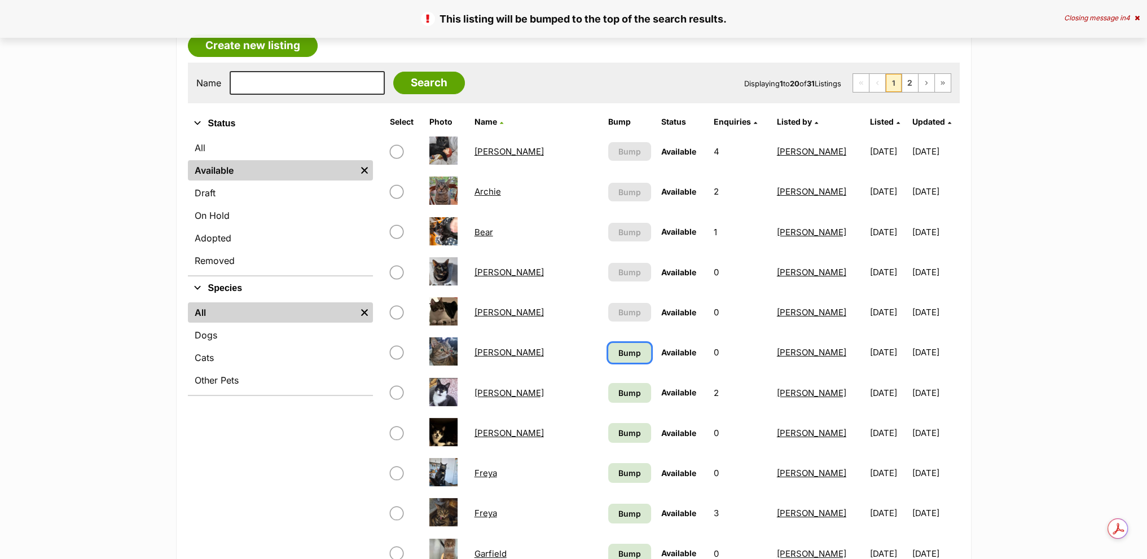
click at [608, 353] on link "Bump" at bounding box center [629, 353] width 43 height 20
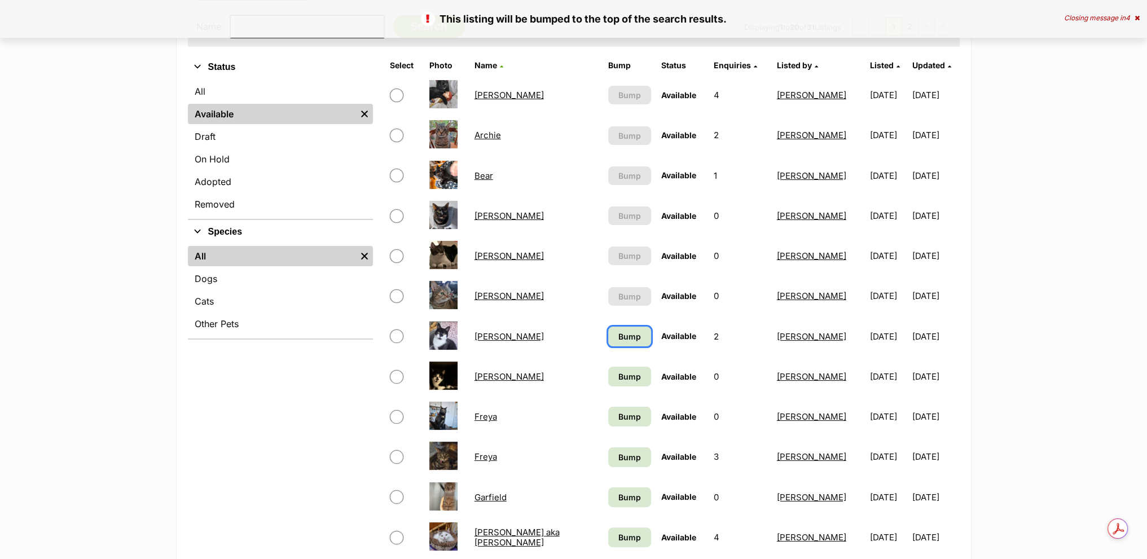
click at [618, 339] on span "Bump" at bounding box center [629, 337] width 23 height 12
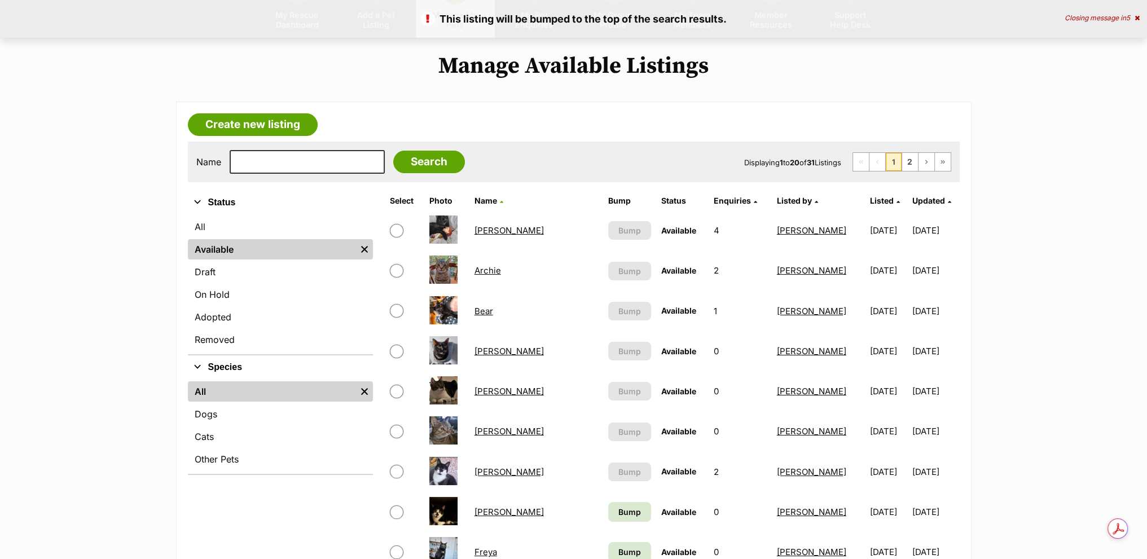
scroll to position [282, 0]
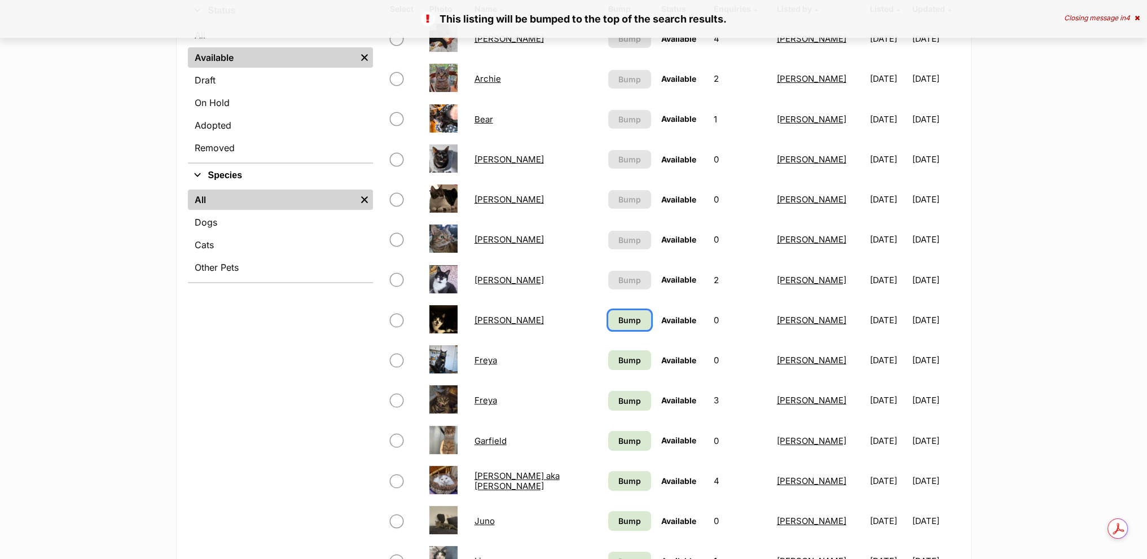
click at [608, 319] on link "Bump" at bounding box center [629, 320] width 43 height 20
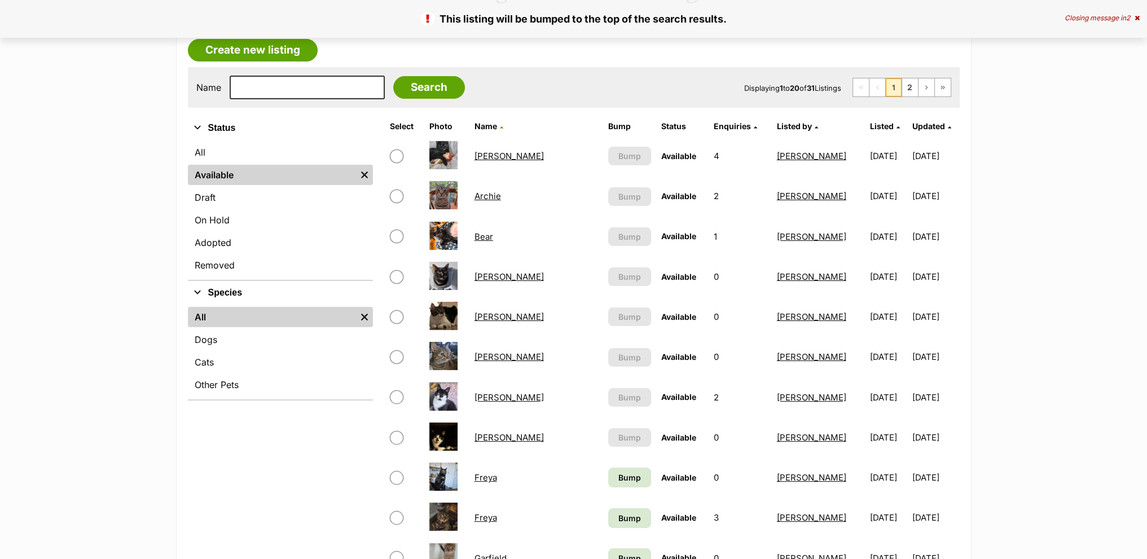
scroll to position [282, 0]
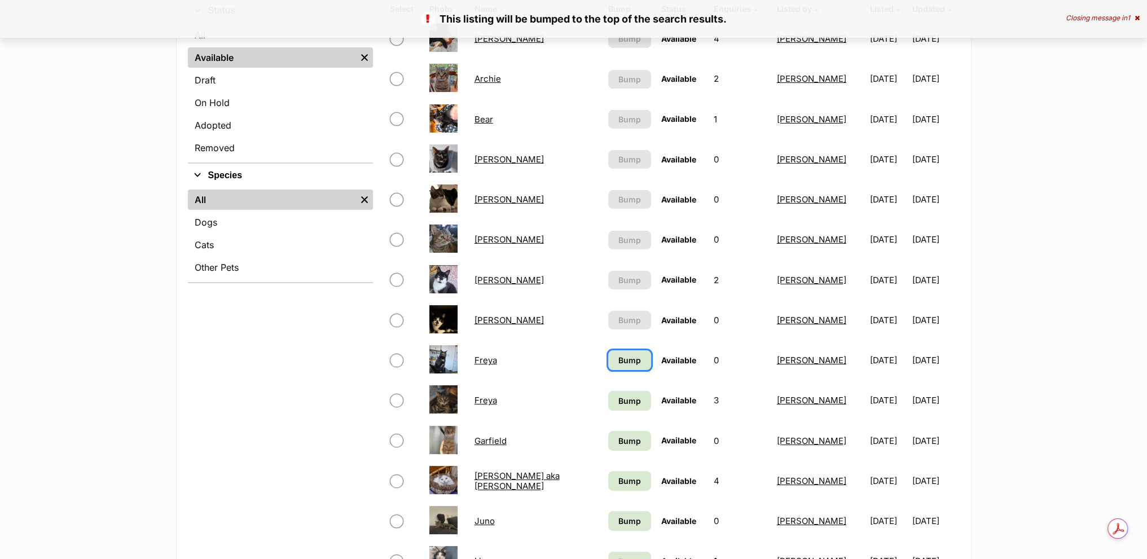
click at [618, 361] on span "Bump" at bounding box center [629, 360] width 23 height 12
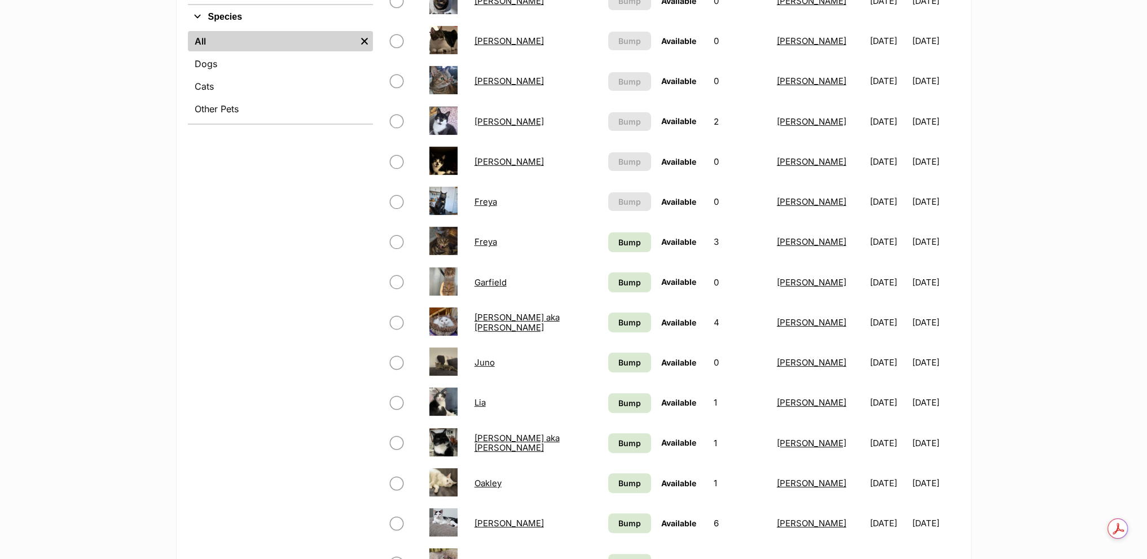
scroll to position [508, 0]
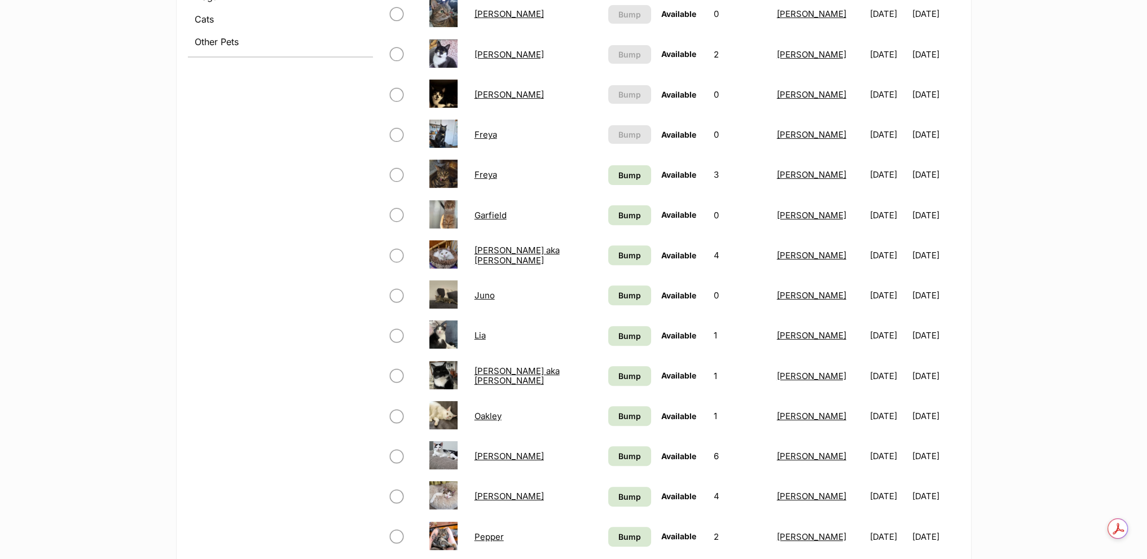
click at [604, 190] on td "Bump" at bounding box center [630, 174] width 52 height 39
click at [618, 177] on span "Bump" at bounding box center [629, 175] width 23 height 12
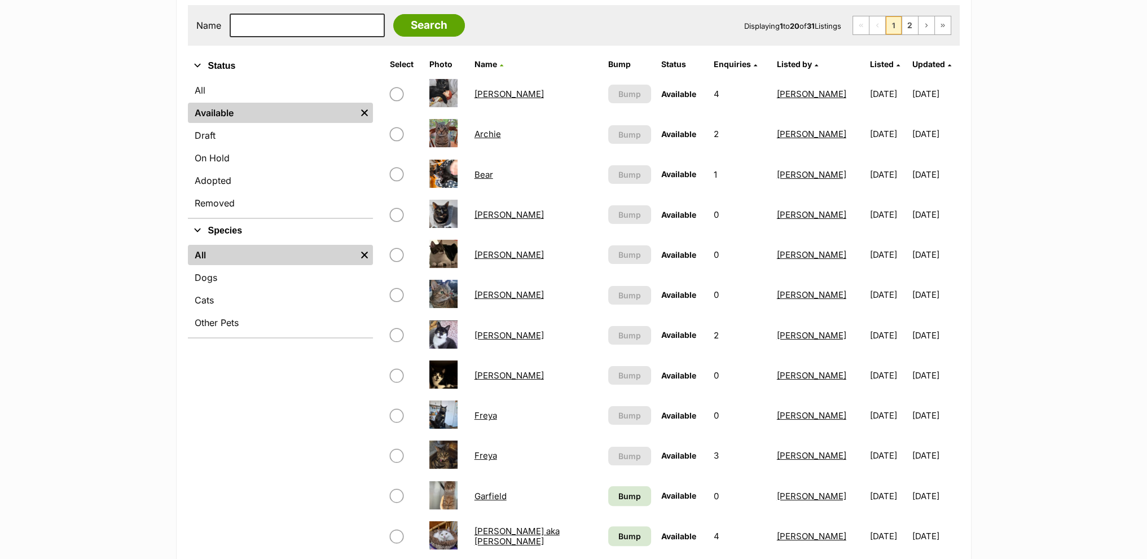
scroll to position [339, 0]
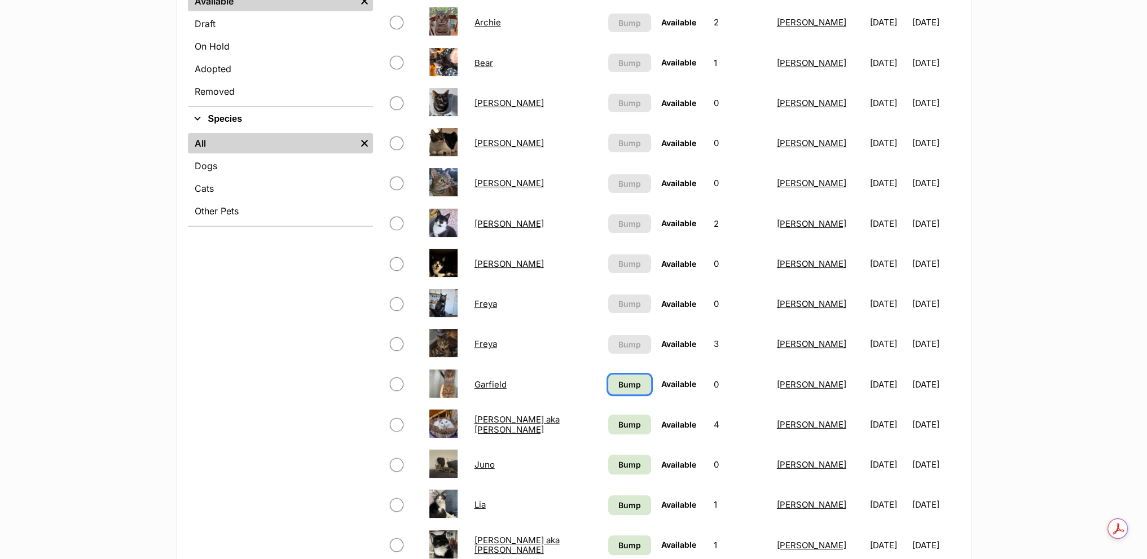
click at [608, 392] on link "Bump" at bounding box center [629, 385] width 43 height 20
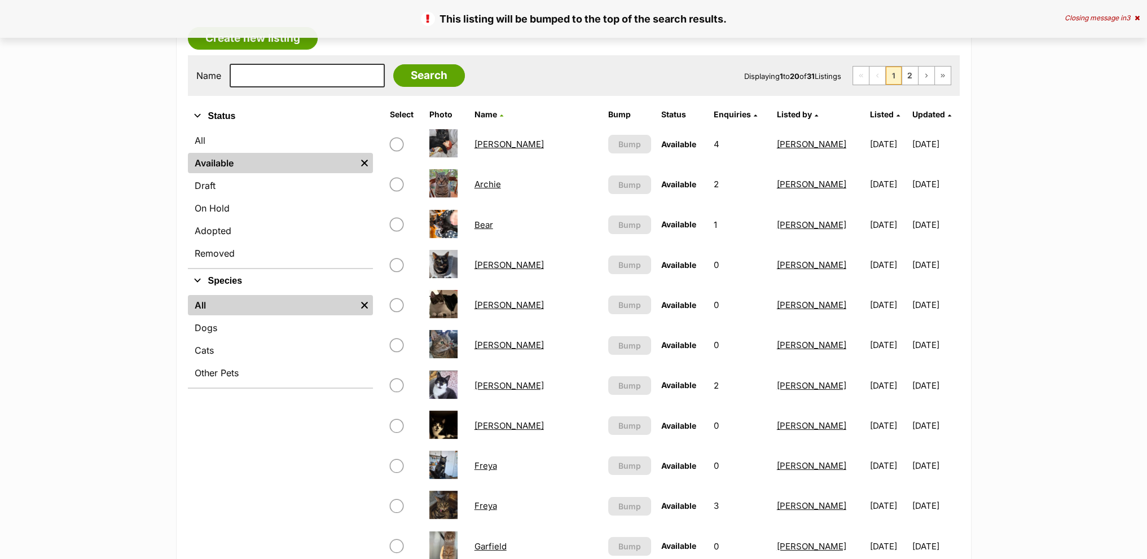
scroll to position [339, 0]
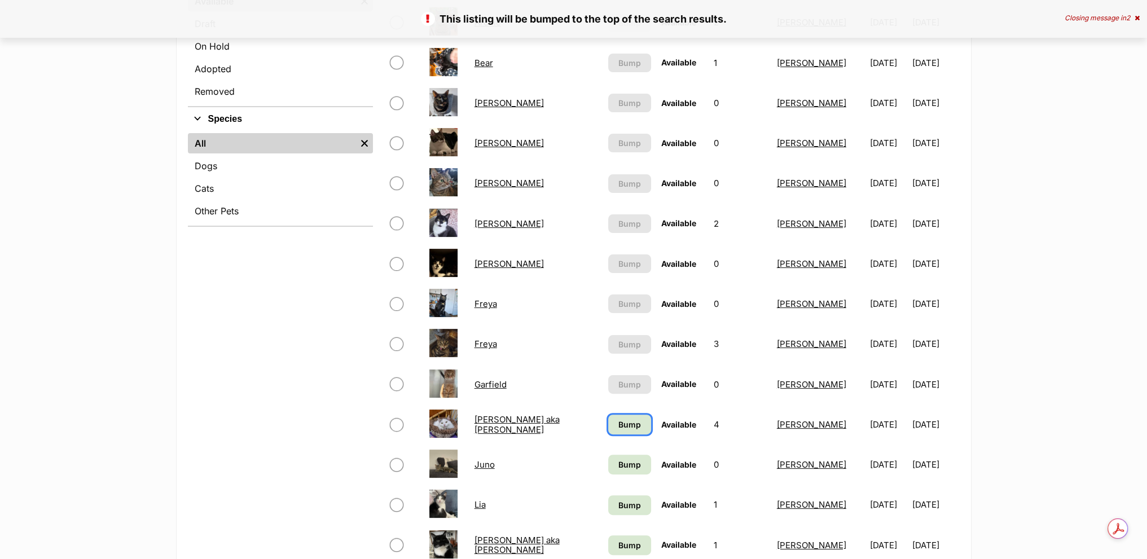
click at [618, 419] on span "Bump" at bounding box center [629, 425] width 23 height 12
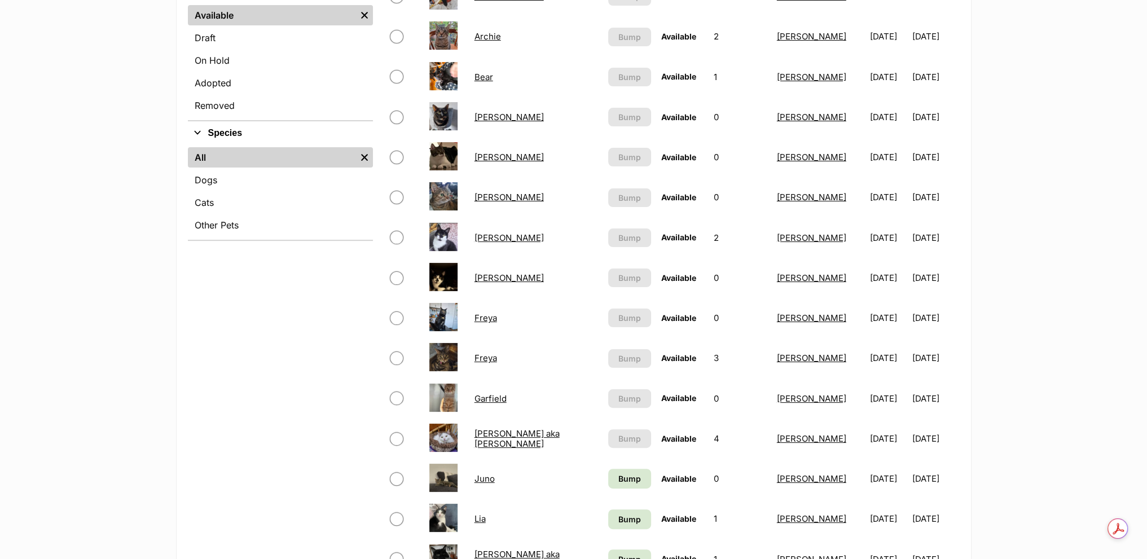
scroll to position [339, 0]
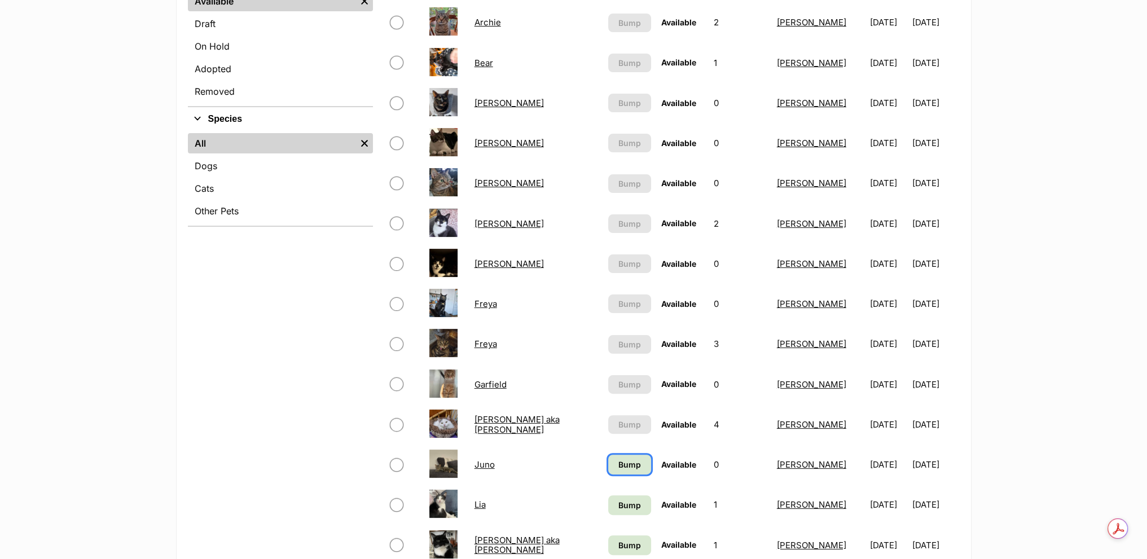
click at [618, 461] on span "Bump" at bounding box center [629, 465] width 23 height 12
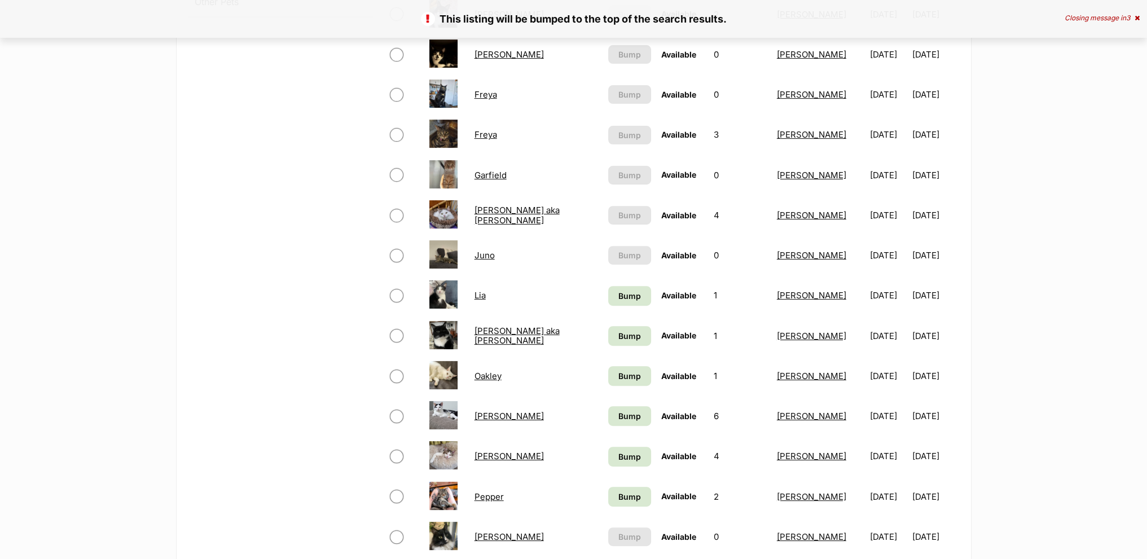
scroll to position [677, 0]
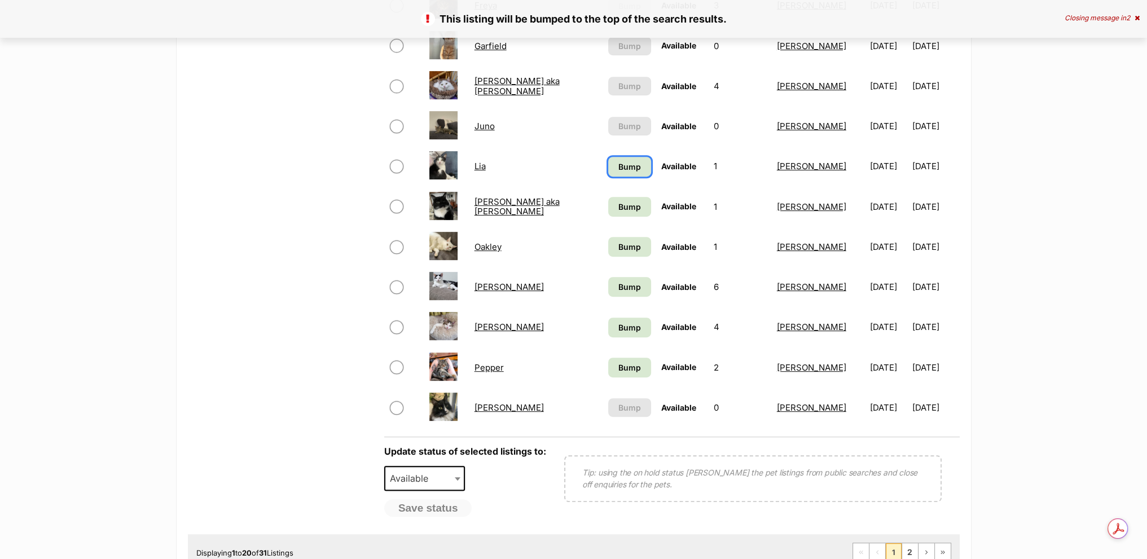
click at [618, 164] on span "Bump" at bounding box center [629, 167] width 23 height 12
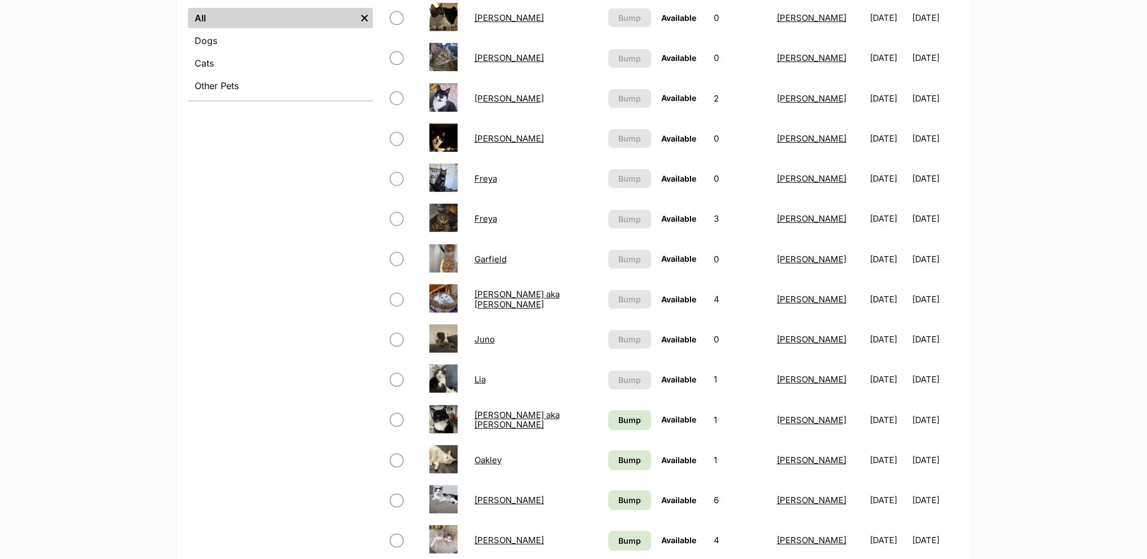
scroll to position [508, 0]
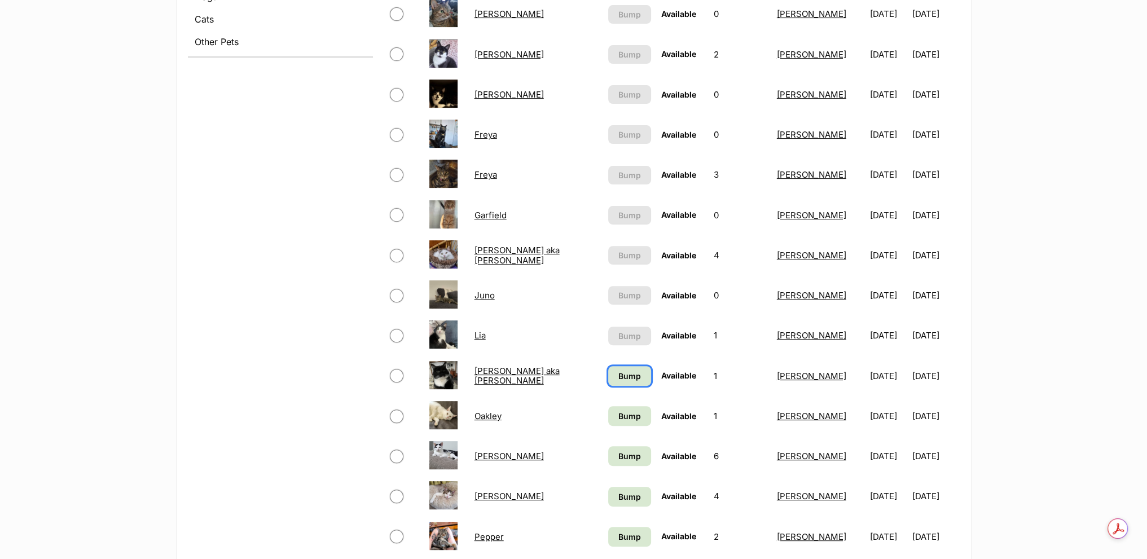
click at [608, 367] on link "Bump" at bounding box center [629, 376] width 43 height 20
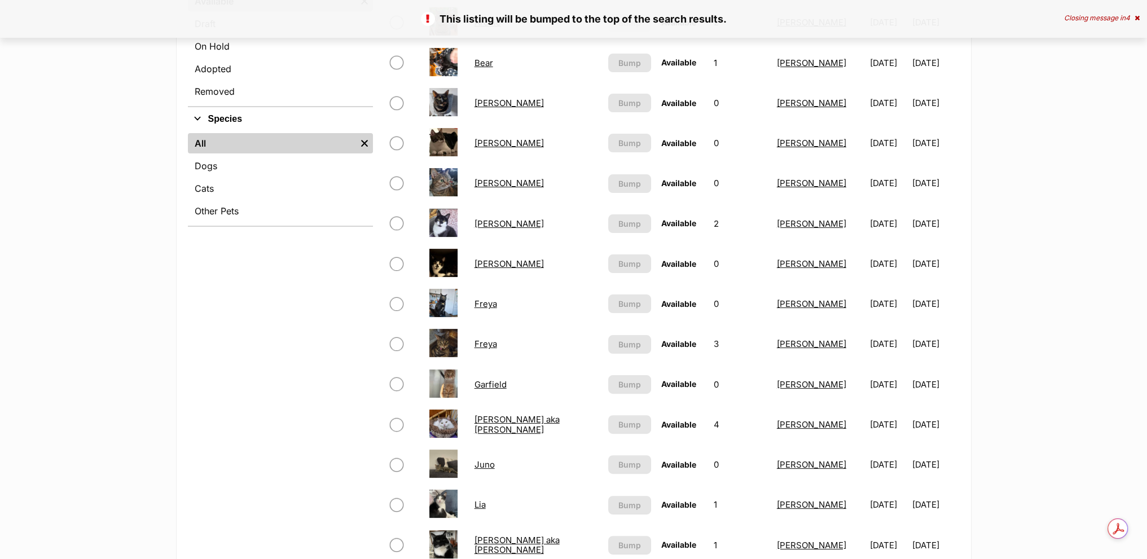
scroll to position [621, 0]
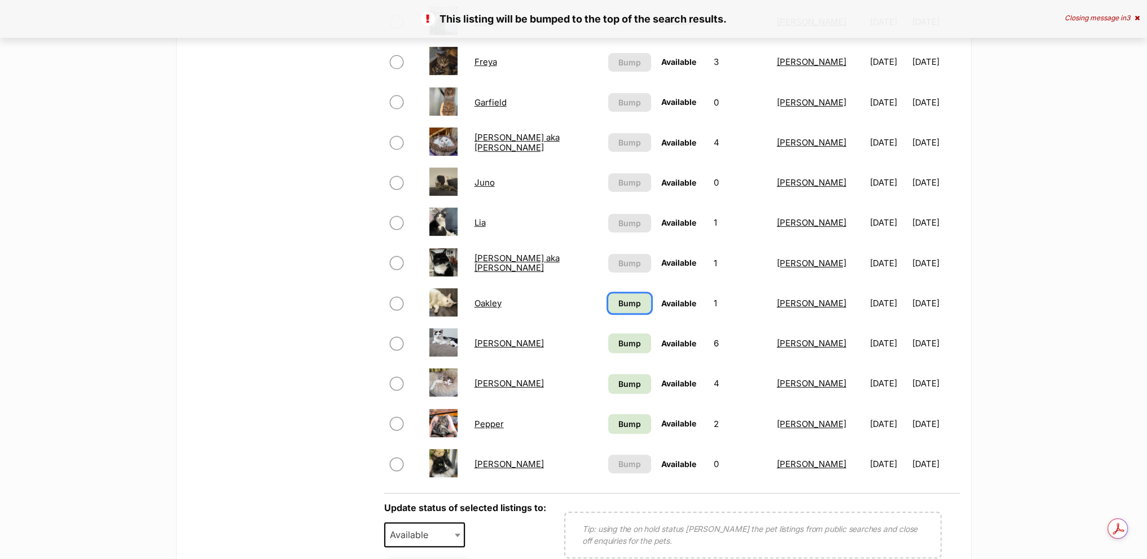
click at [618, 300] on span "Bump" at bounding box center [629, 303] width 23 height 12
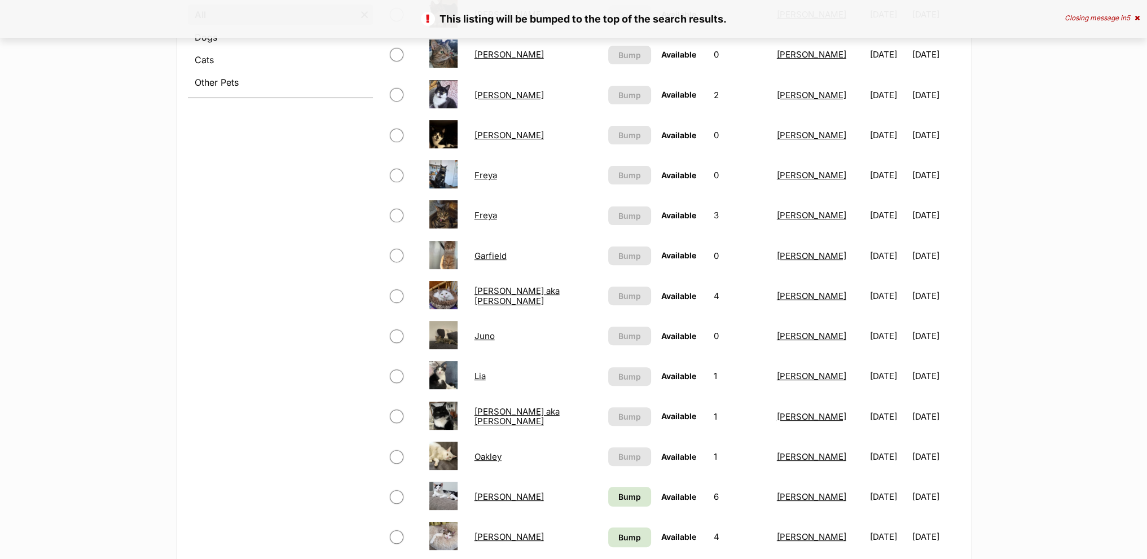
scroll to position [677, 0]
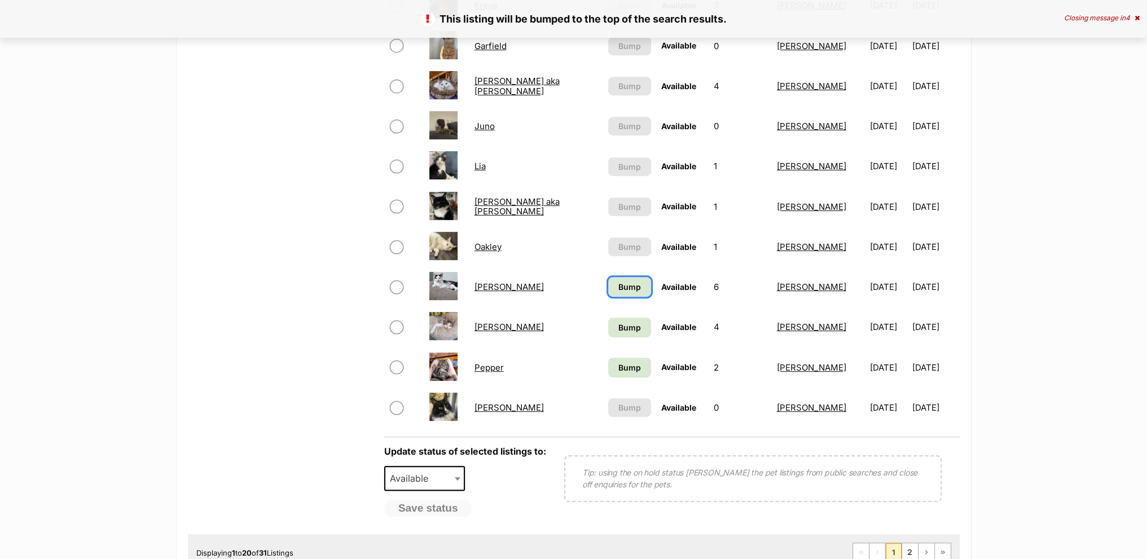
click at [618, 288] on span "Bump" at bounding box center [629, 287] width 23 height 12
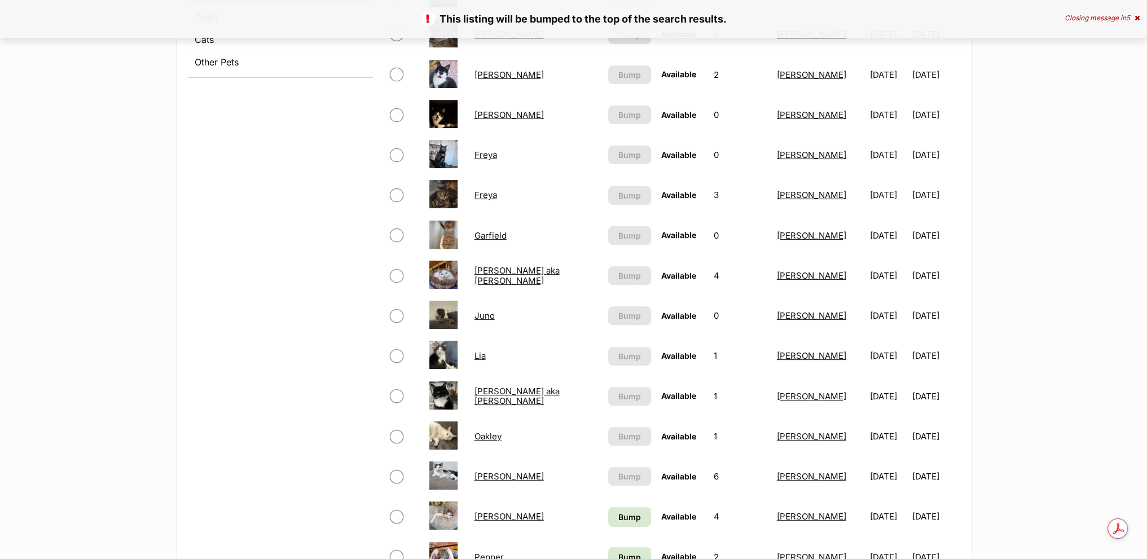
scroll to position [677, 0]
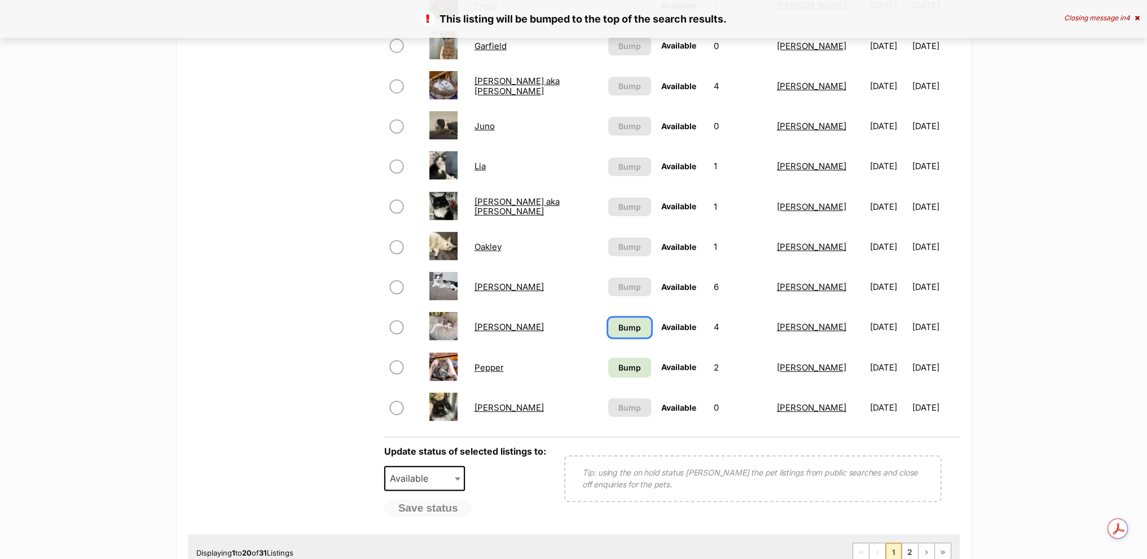
click at [618, 327] on span "Bump" at bounding box center [629, 328] width 23 height 12
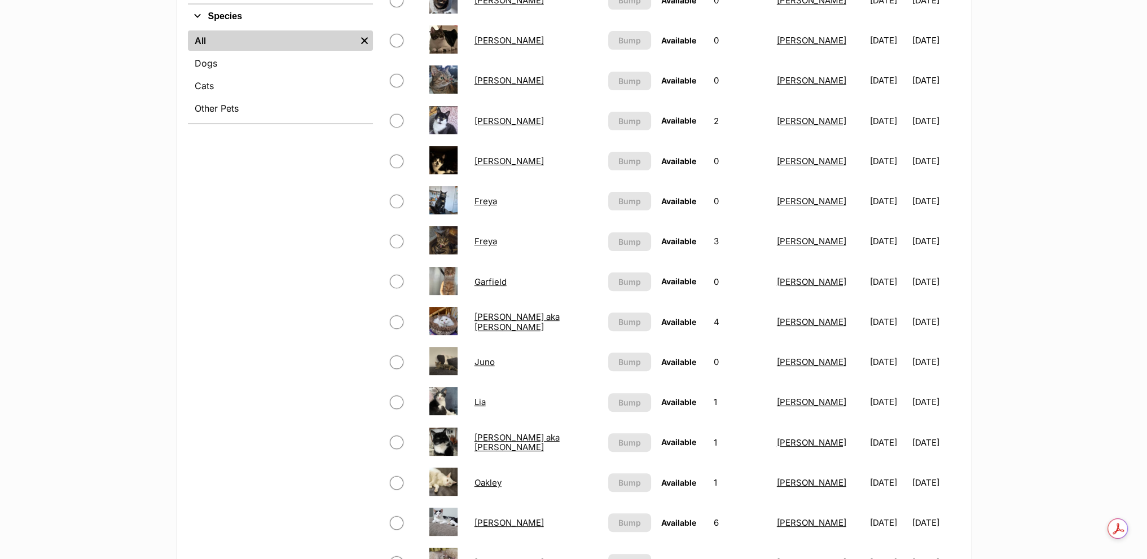
scroll to position [621, 0]
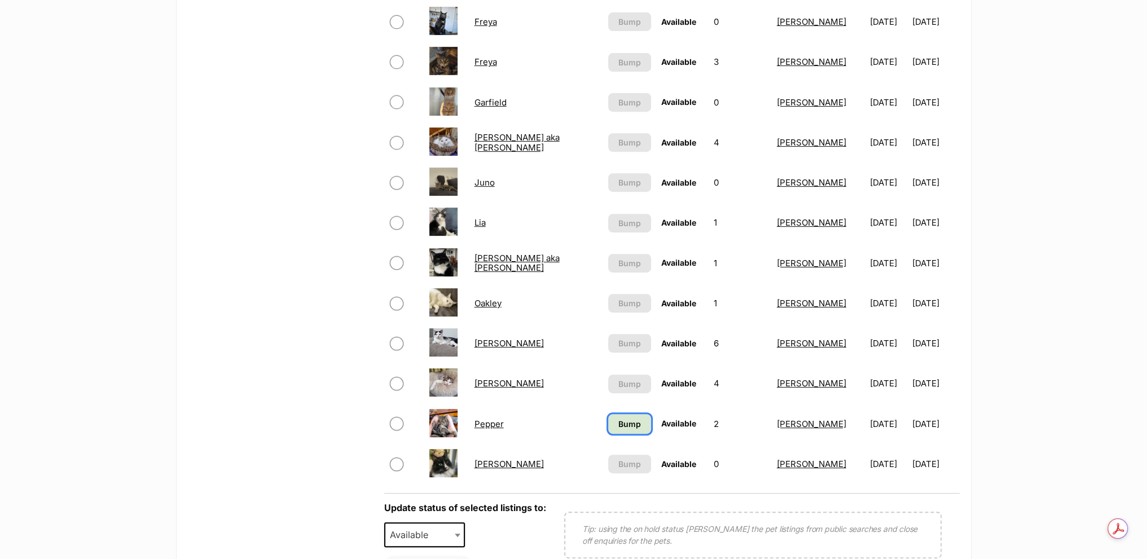
click at [618, 419] on span "Bump" at bounding box center [629, 424] width 23 height 12
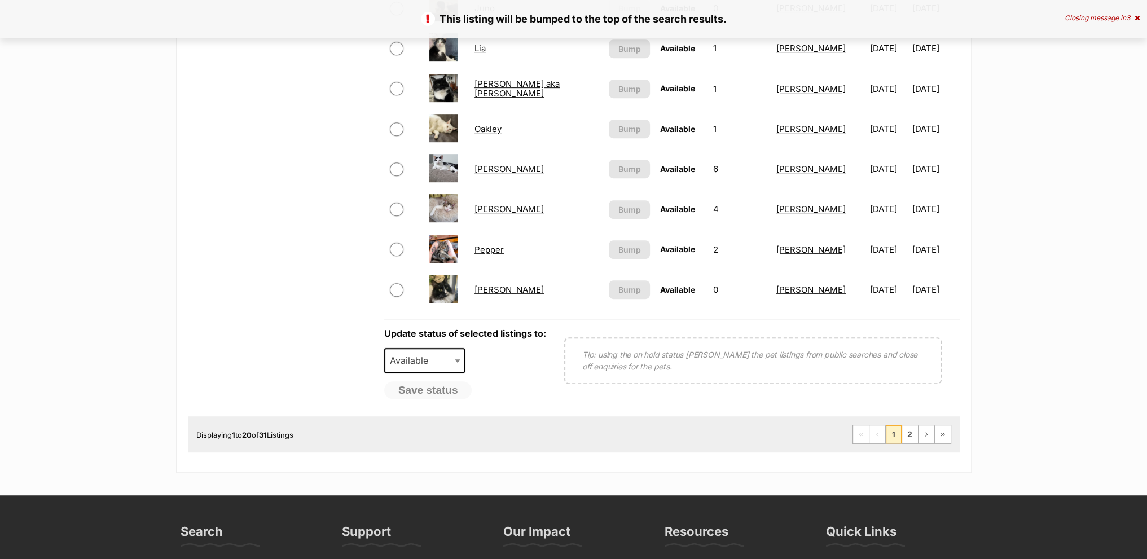
scroll to position [846, 0]
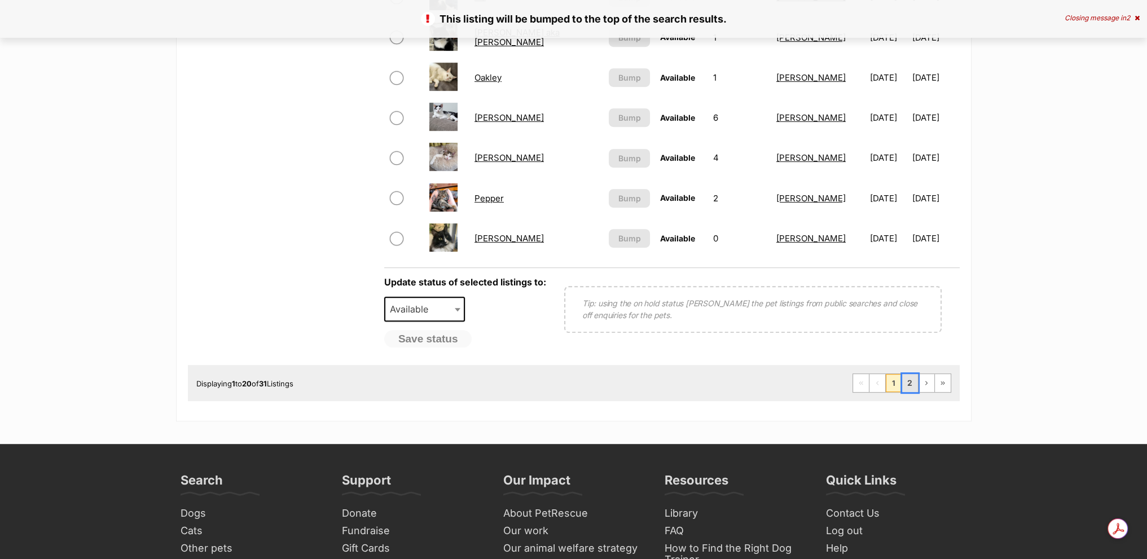
click at [910, 379] on link "2" at bounding box center [910, 383] width 16 height 18
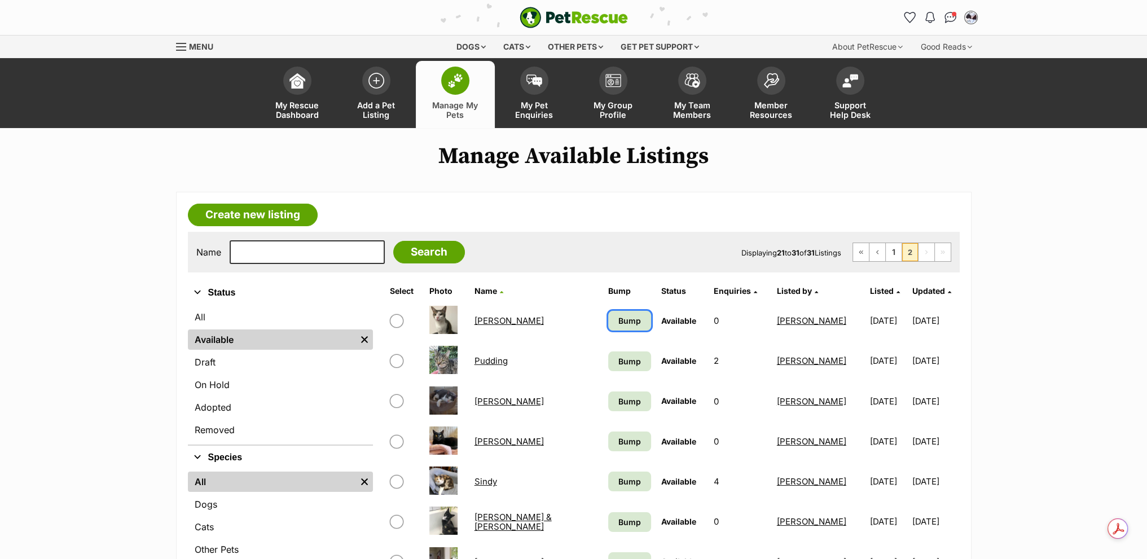
click at [618, 316] on span "Bump" at bounding box center [629, 321] width 23 height 12
click at [618, 355] on span "Bump" at bounding box center [629, 361] width 23 height 12
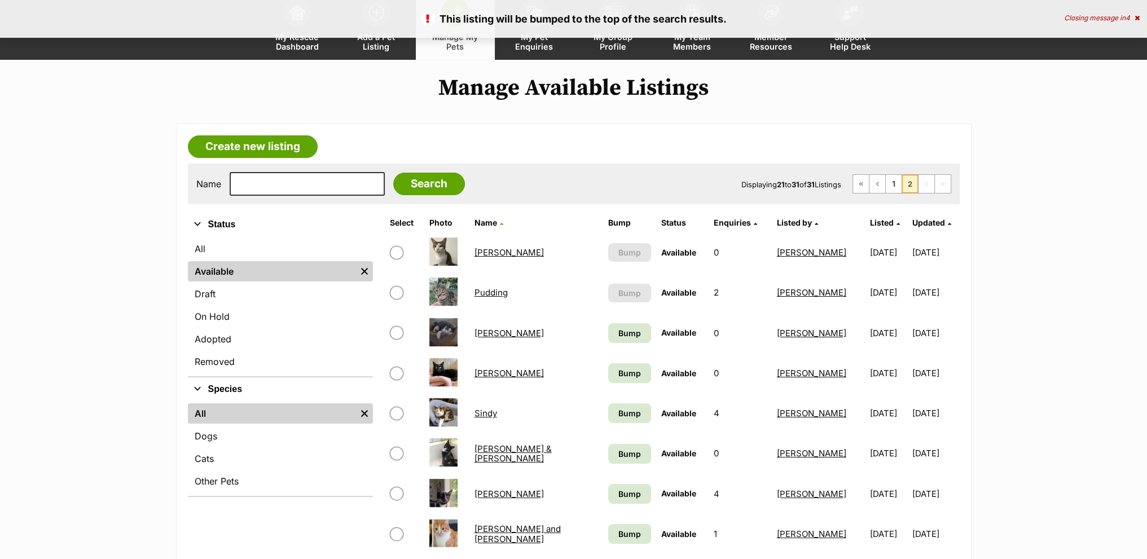
scroll to position [226, 0]
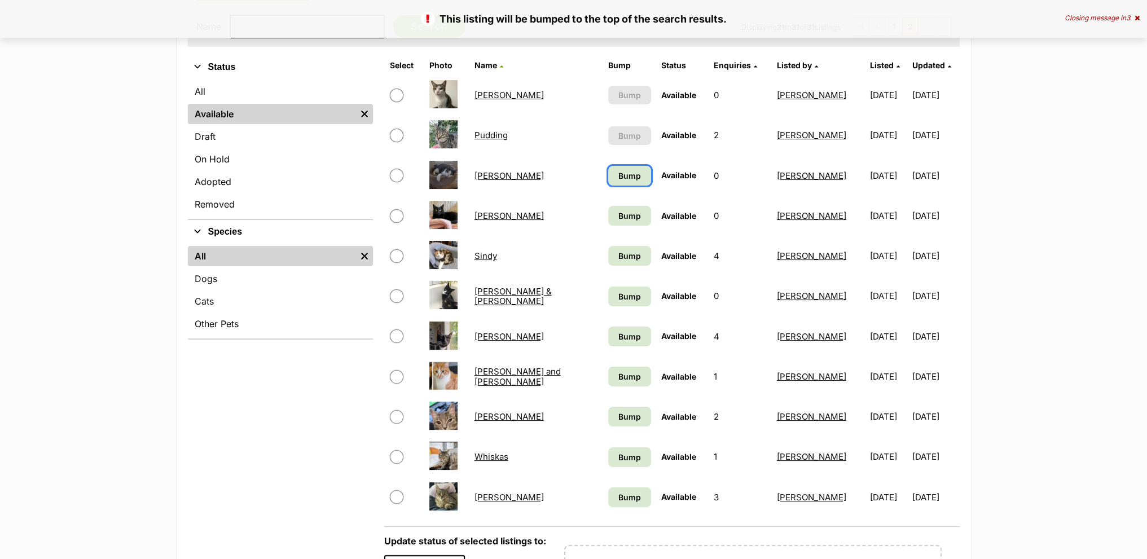
click at [618, 178] on span "Bump" at bounding box center [629, 176] width 23 height 12
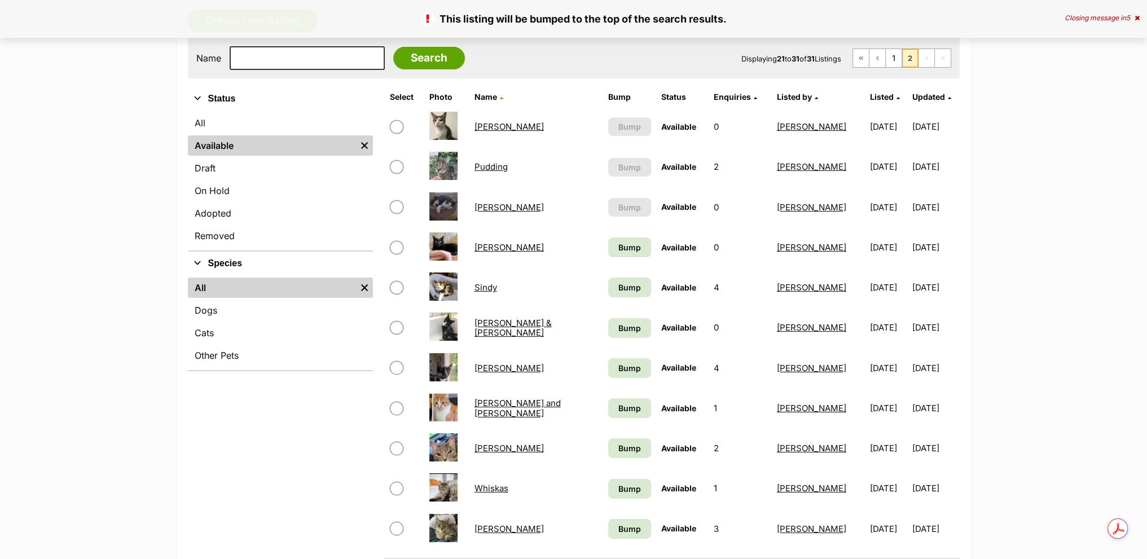
scroll to position [282, 0]
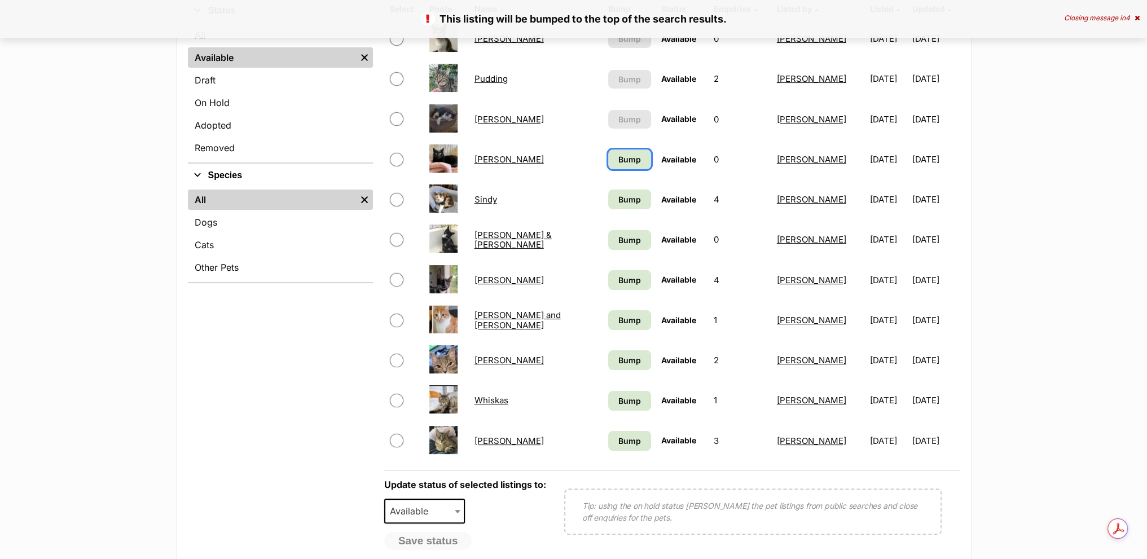
click at [618, 157] on span "Bump" at bounding box center [629, 159] width 23 height 12
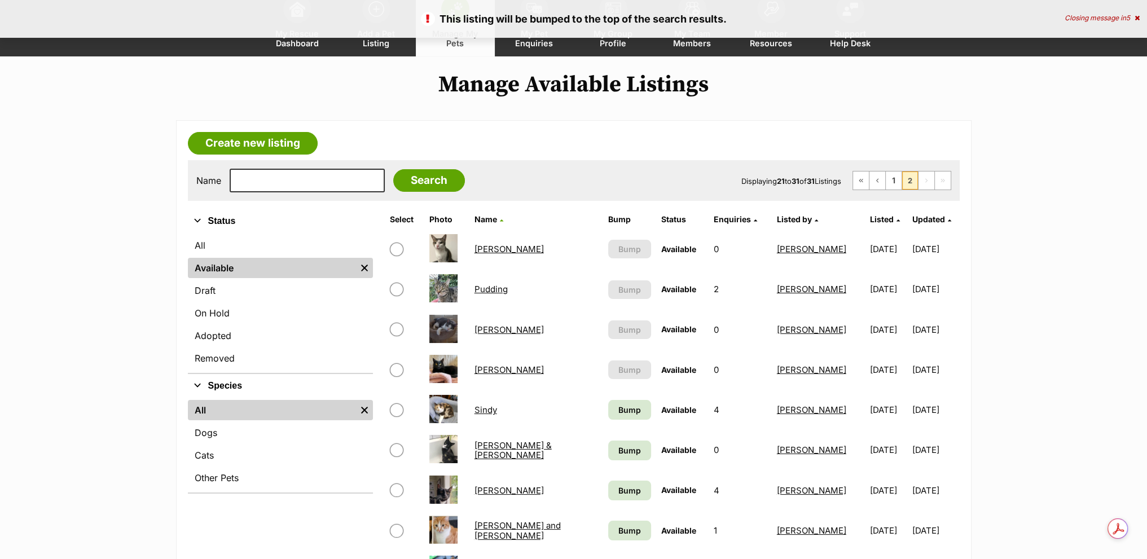
scroll to position [169, 0]
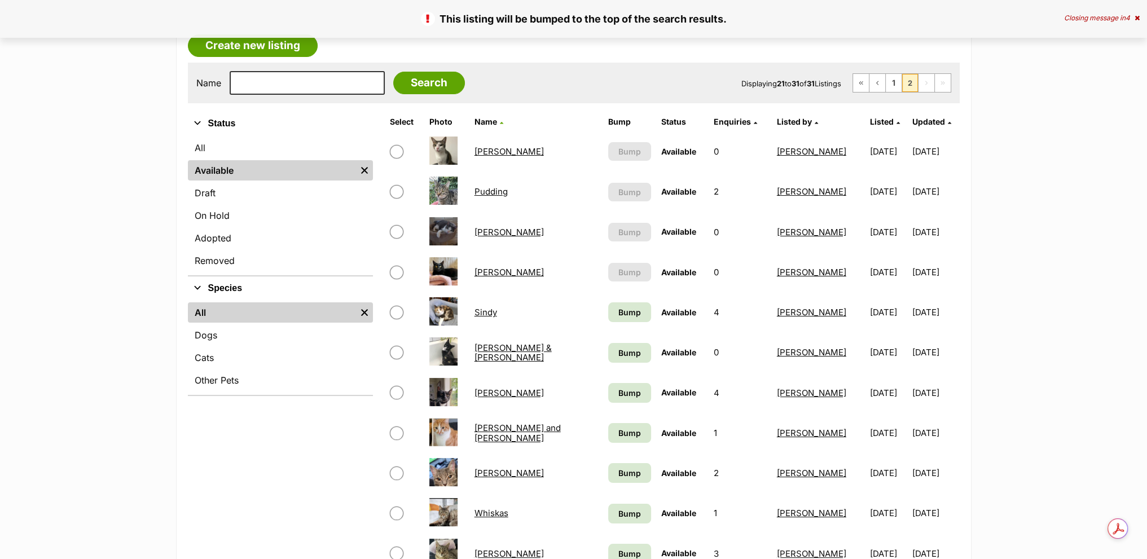
click at [604, 321] on td "Bump" at bounding box center [630, 312] width 52 height 39
click at [618, 312] on span "Bump" at bounding box center [629, 312] width 23 height 12
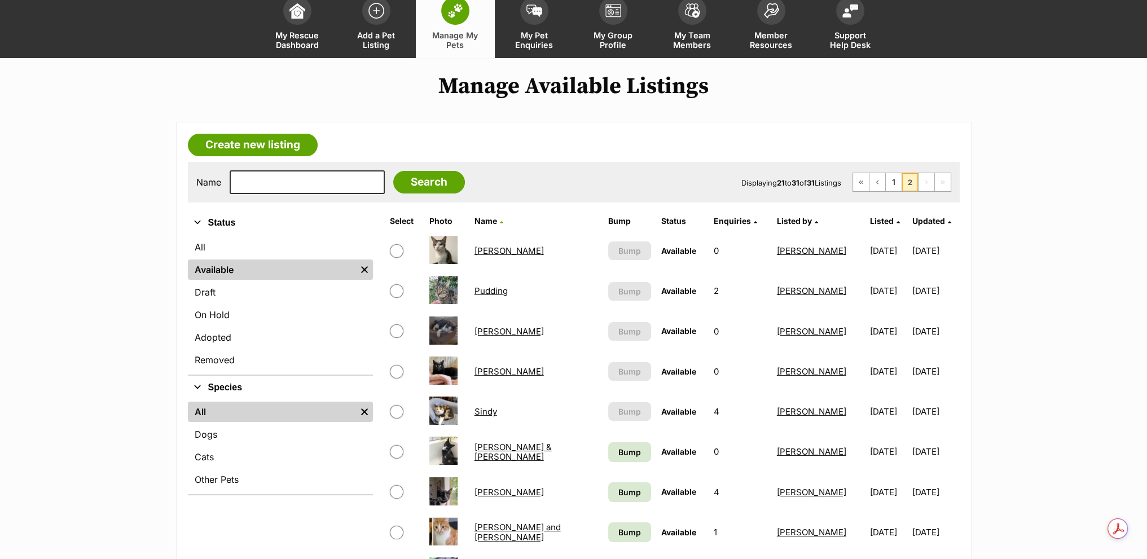
scroll to position [226, 0]
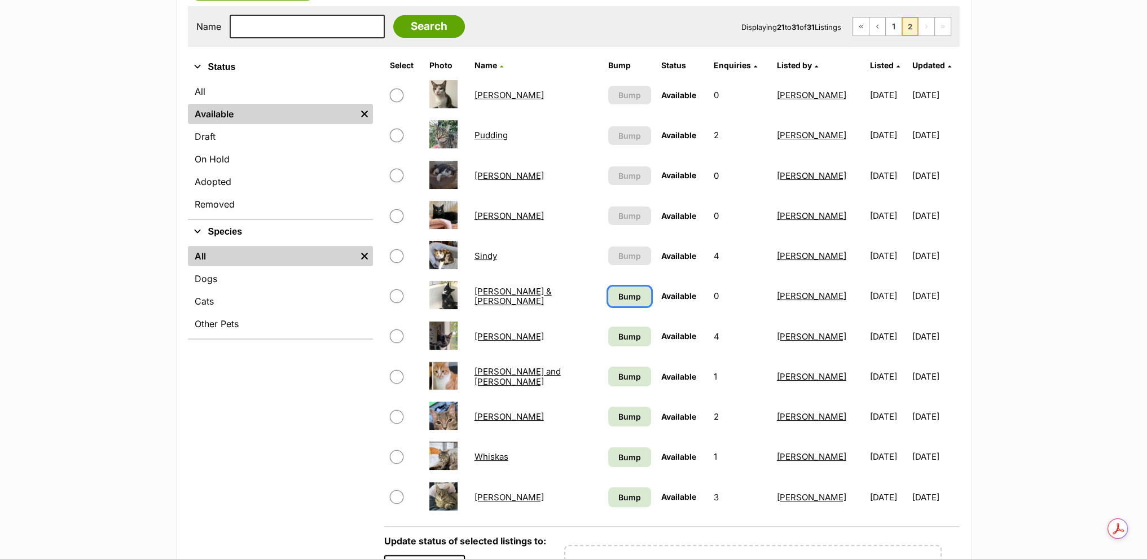
click at [618, 300] on span "Bump" at bounding box center [629, 297] width 23 height 12
